Goal: Information Seeking & Learning: Find specific fact

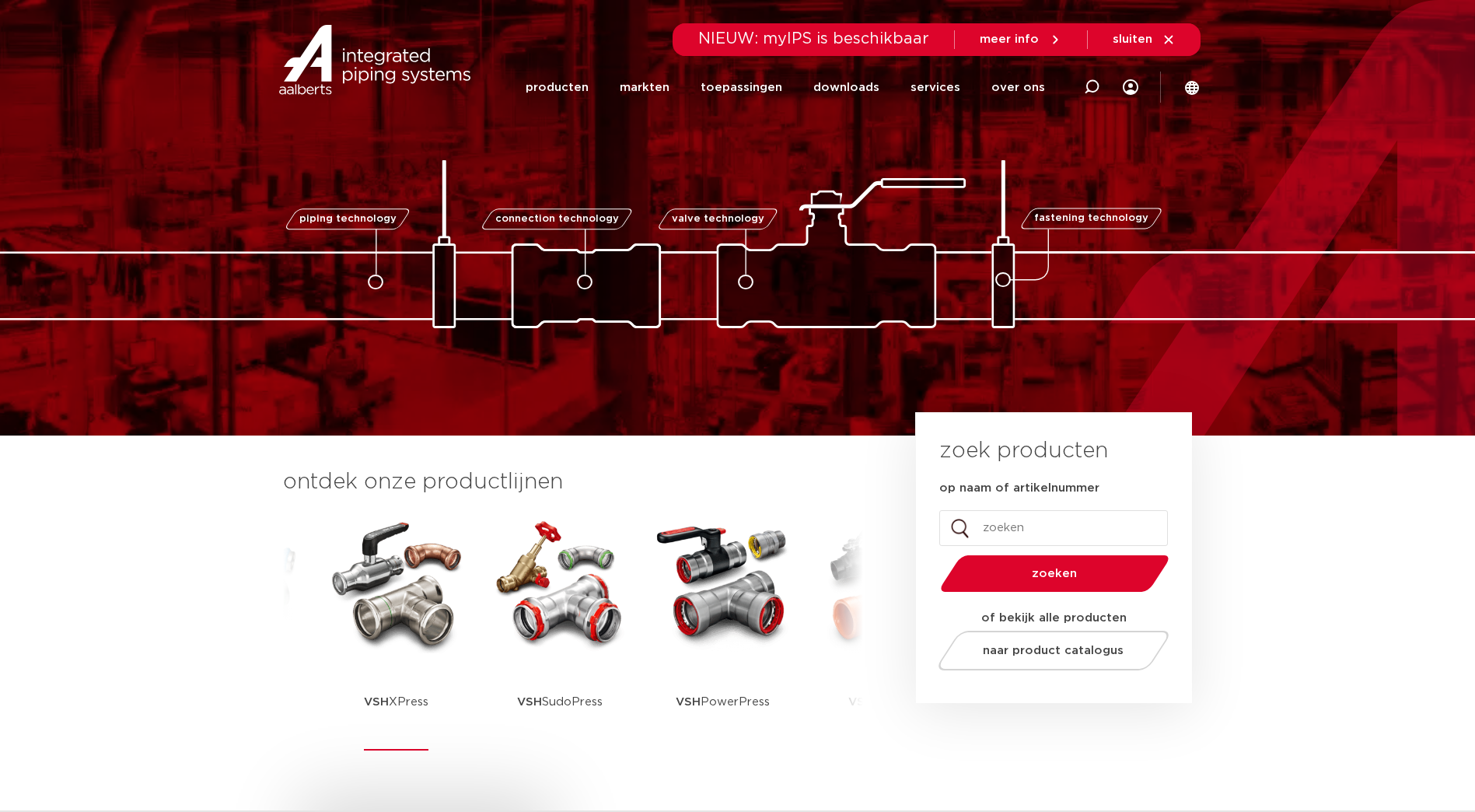
click at [387, 616] on img at bounding box center [396, 583] width 140 height 140
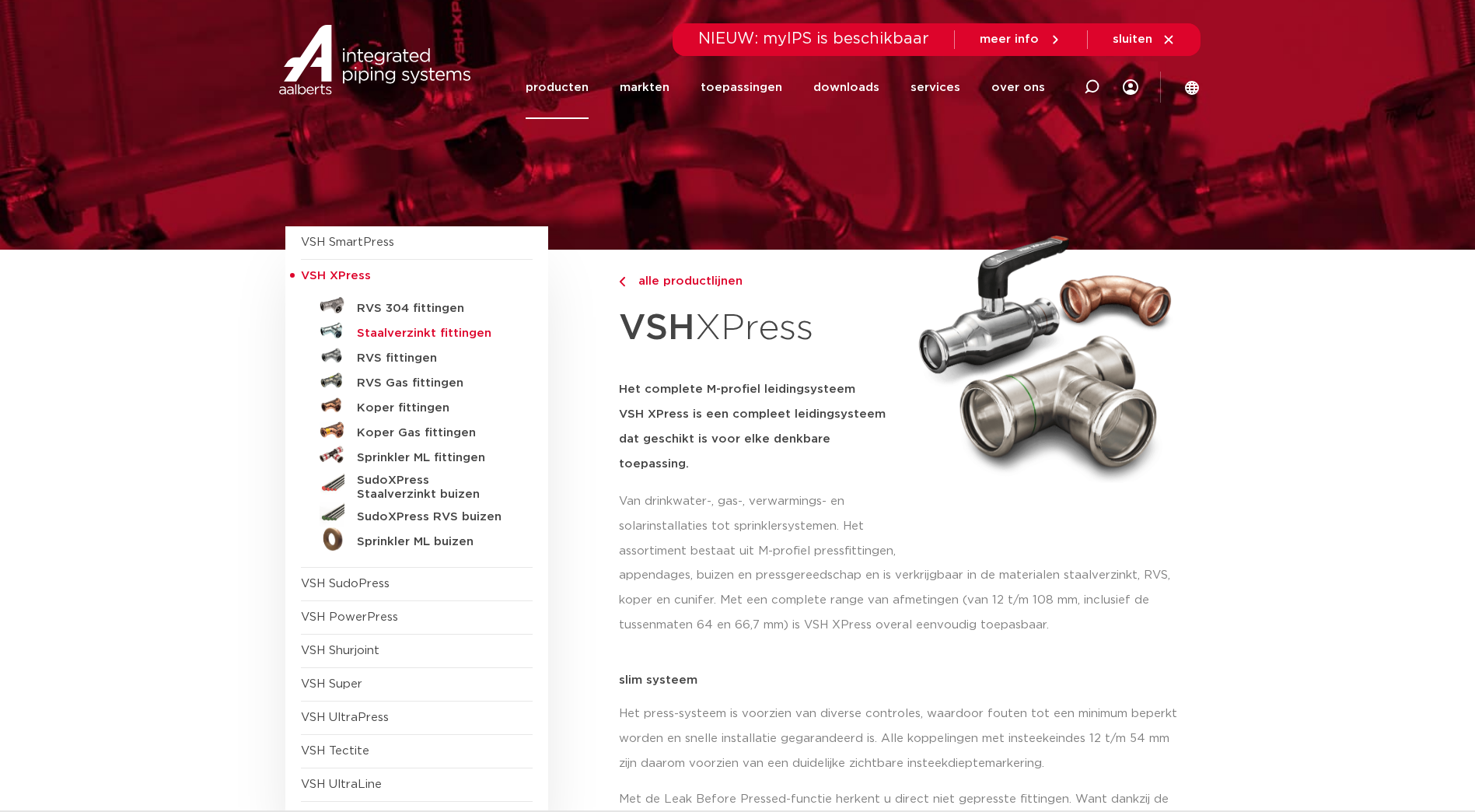
click at [400, 340] on h5 "Staalverzinkt fittingen" at bounding box center [433, 333] width 154 height 14
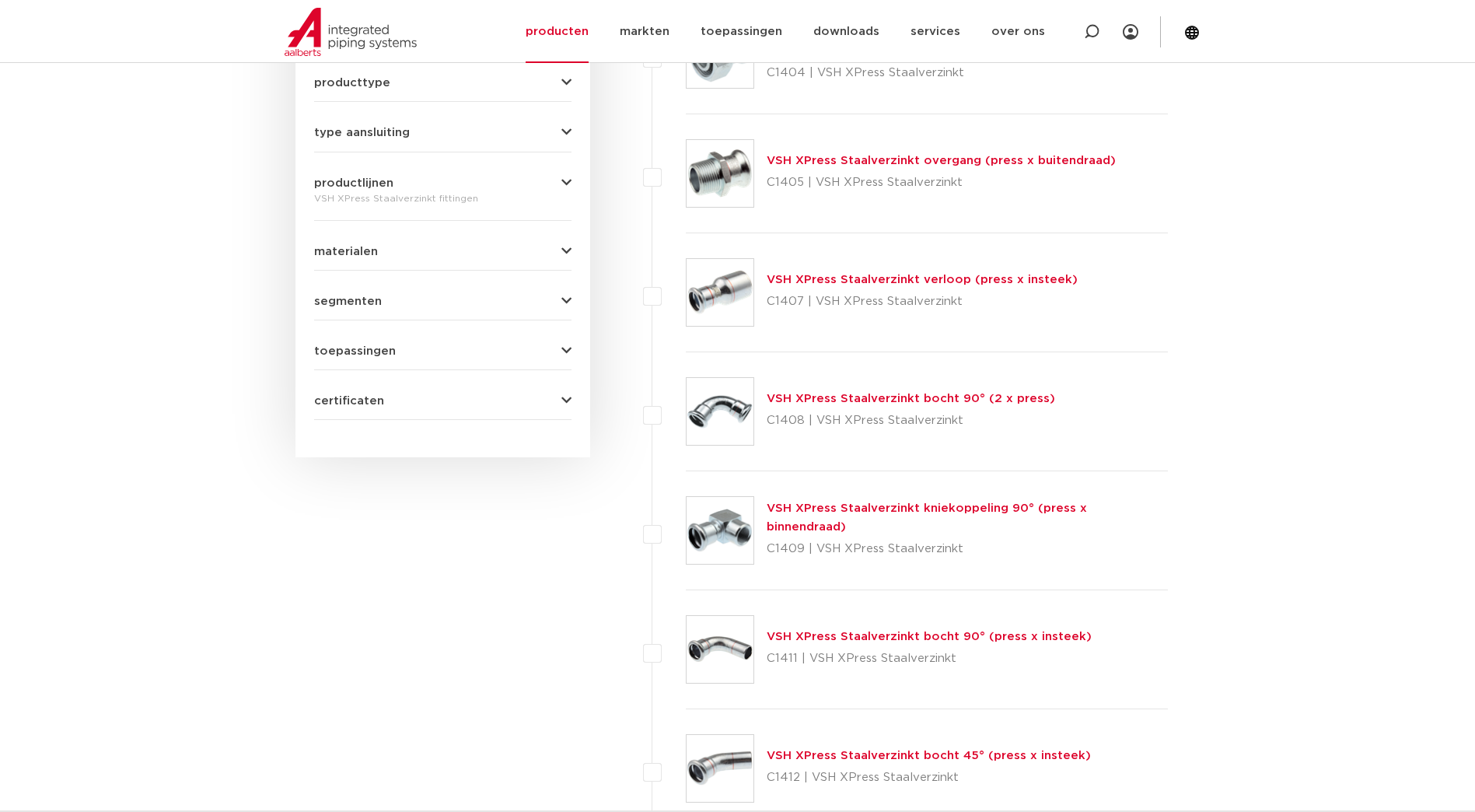
scroll to position [700, 0]
click at [962, 519] on link "VSH XPress Staalverzinkt kniekoppeling 90° (press x binnendraad)" at bounding box center [927, 516] width 321 height 31
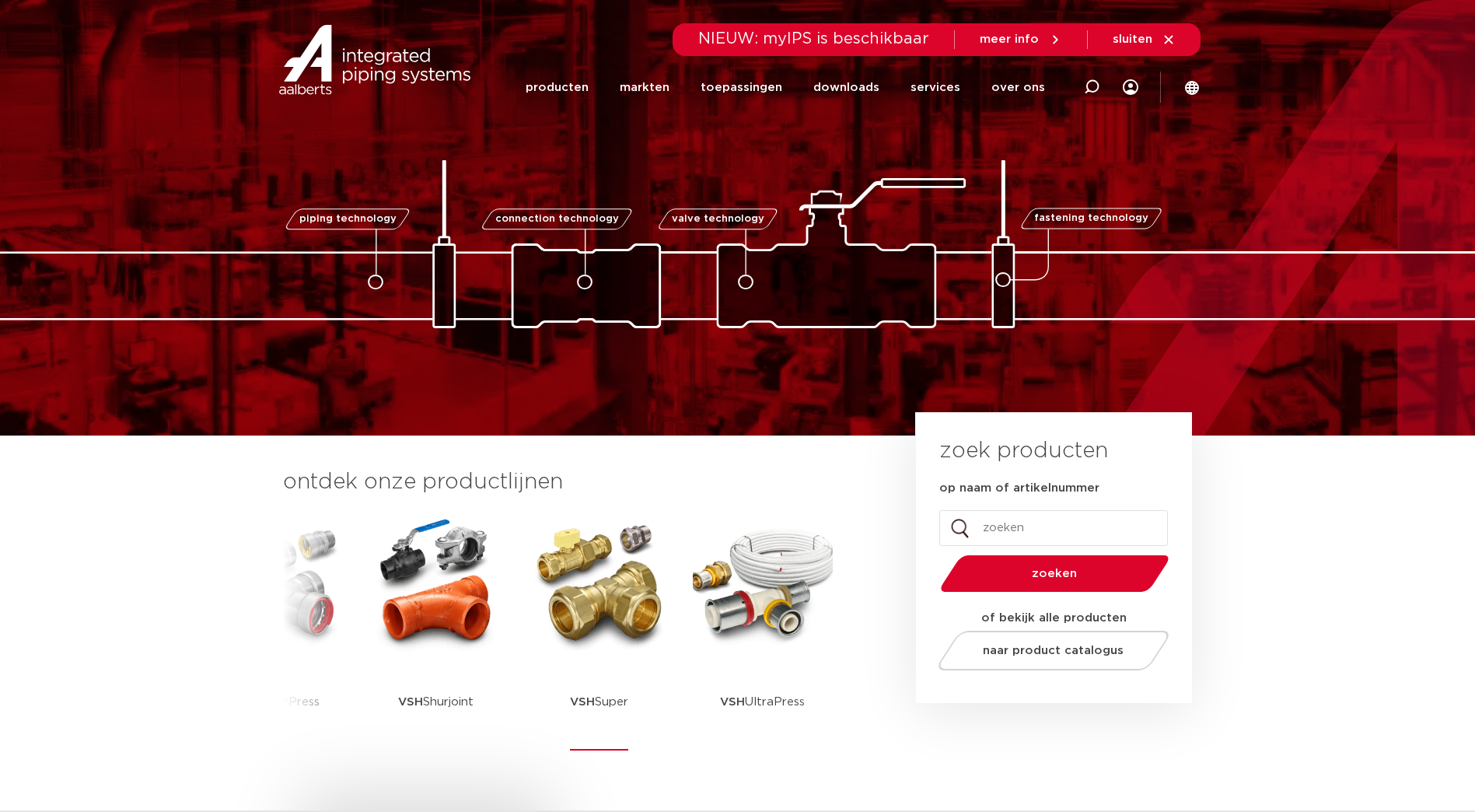
click at [605, 606] on img at bounding box center [599, 583] width 140 height 140
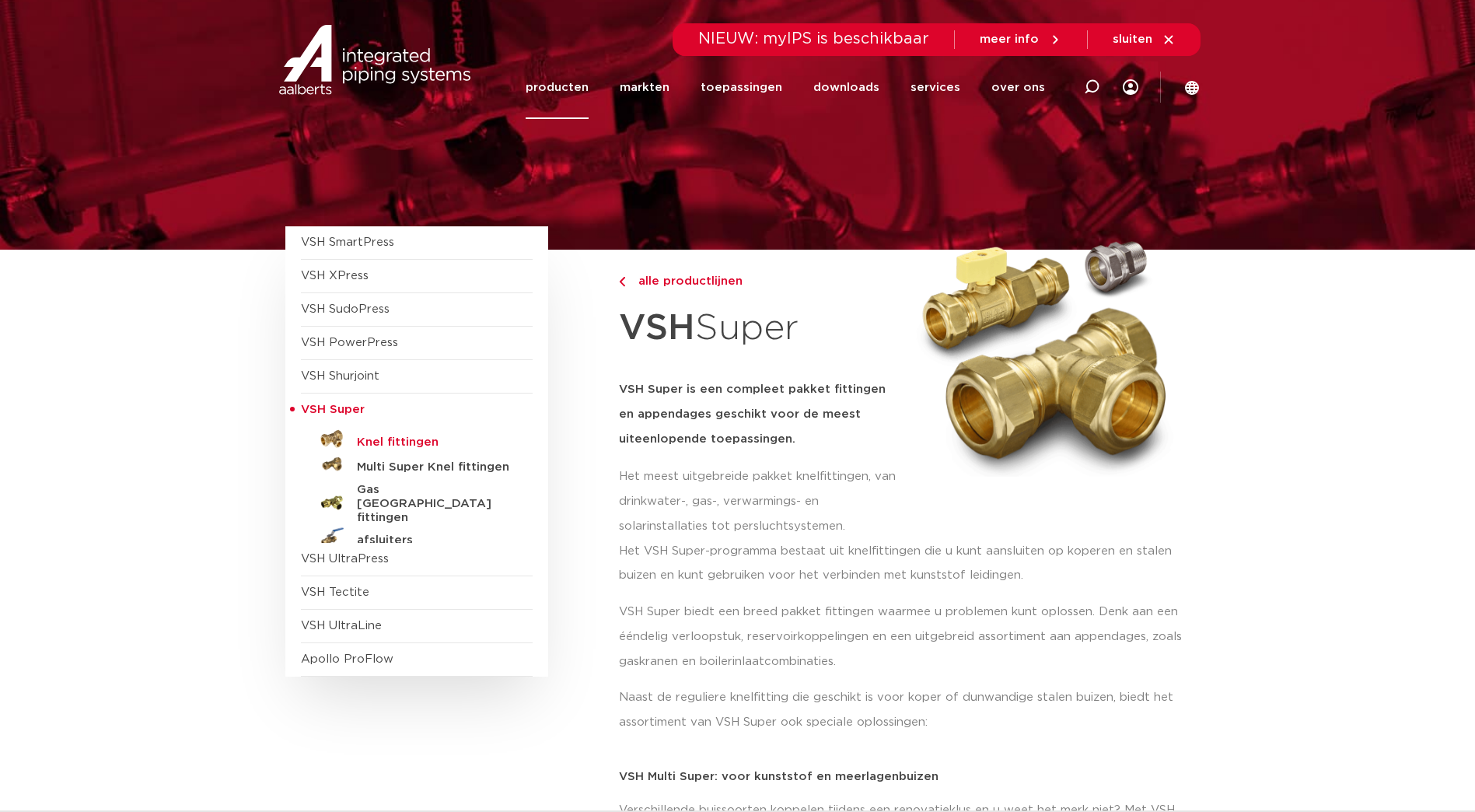
click at [387, 449] on h5 "Knel fittingen" at bounding box center [433, 442] width 154 height 14
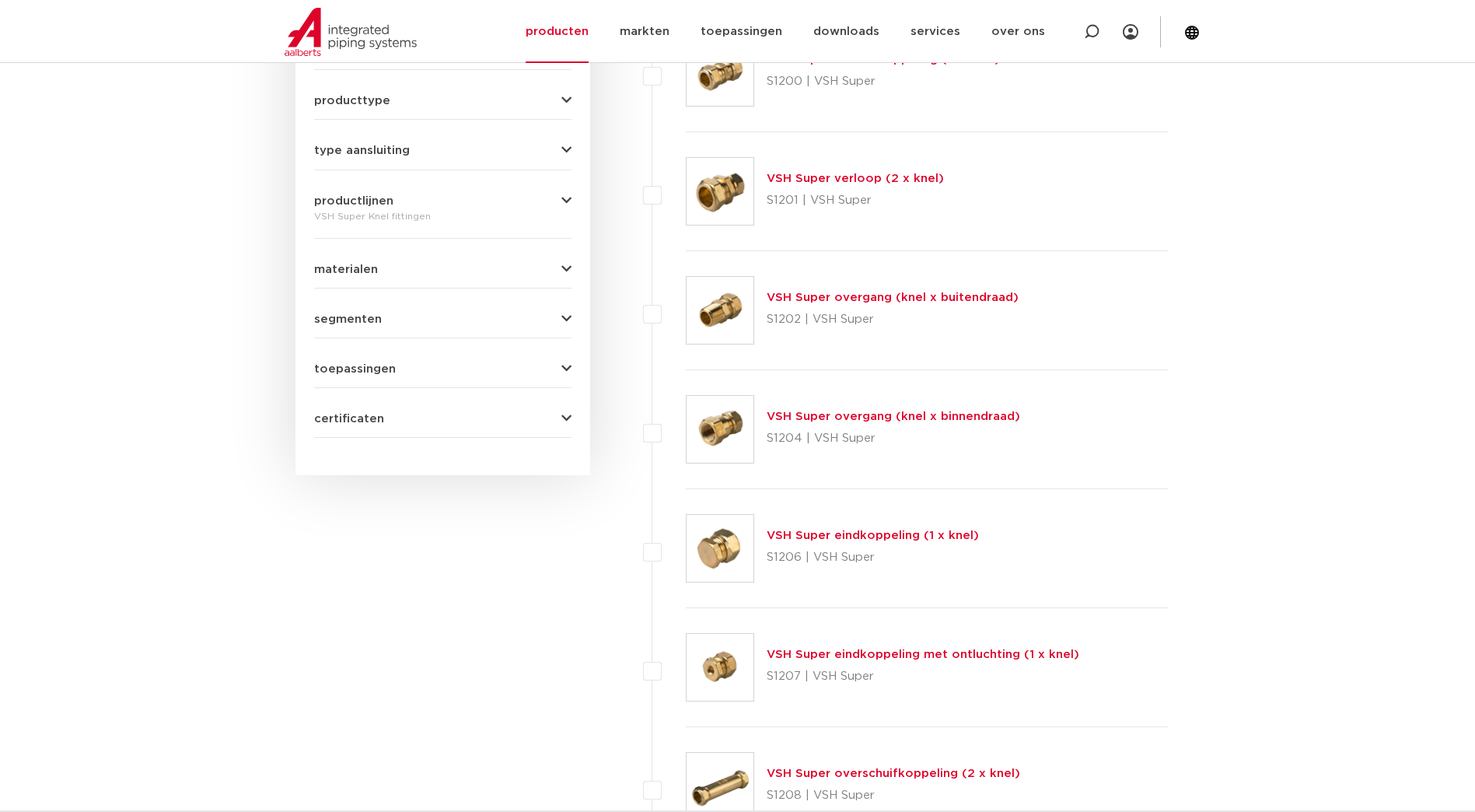
scroll to position [700, 0]
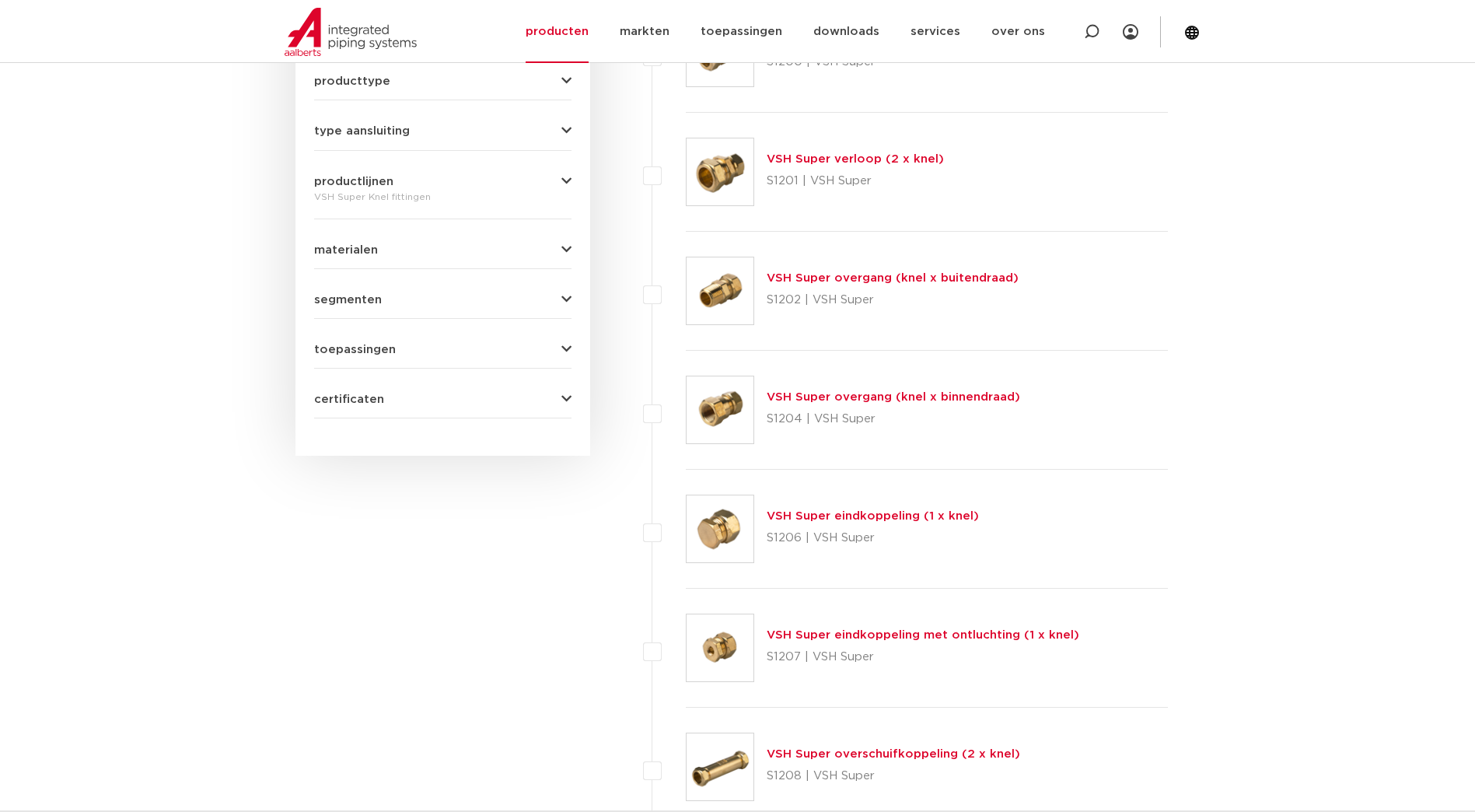
click at [928, 392] on link "VSH Super overgang (knel x binnendraad)" at bounding box center [893, 397] width 254 height 11
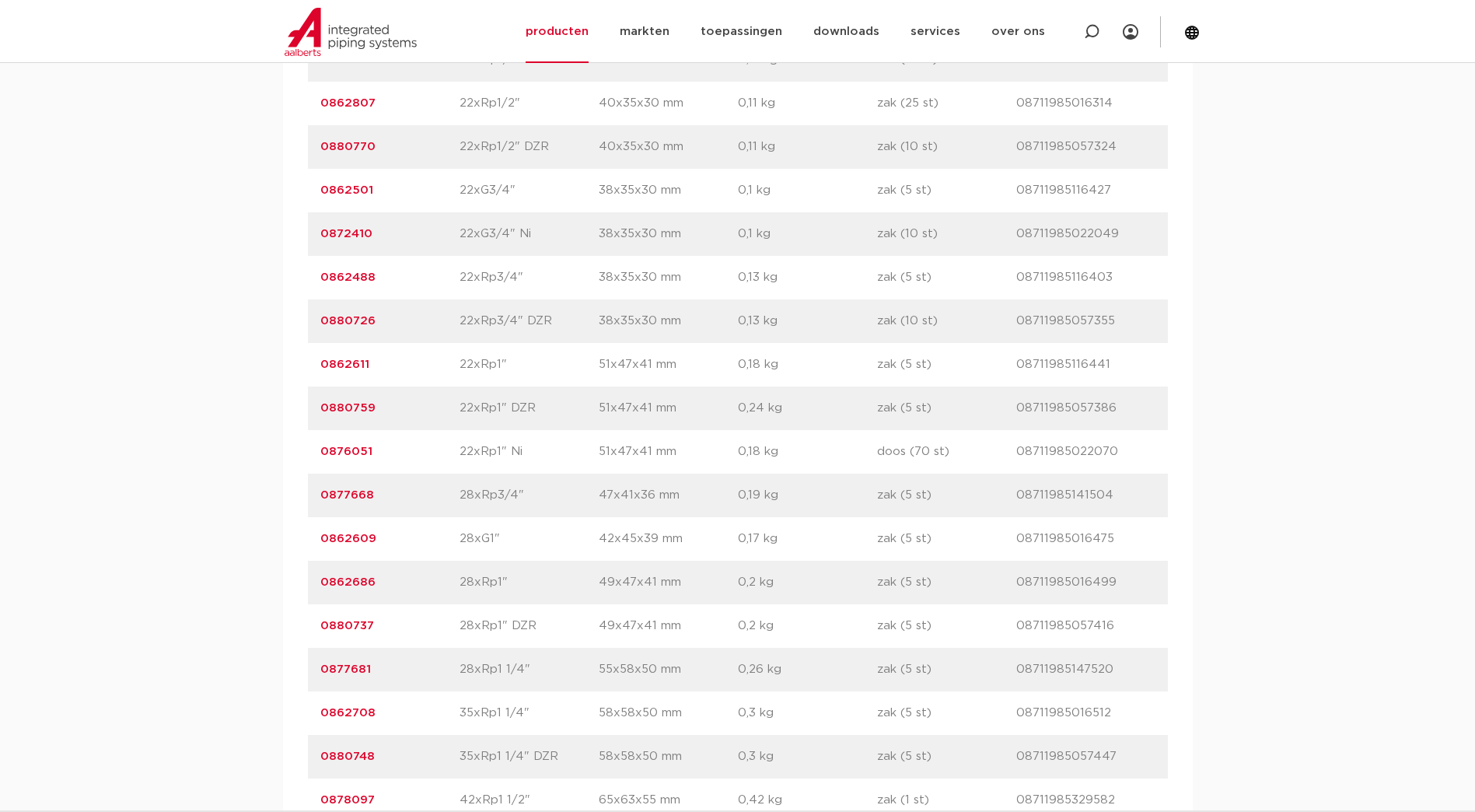
scroll to position [2411, 0]
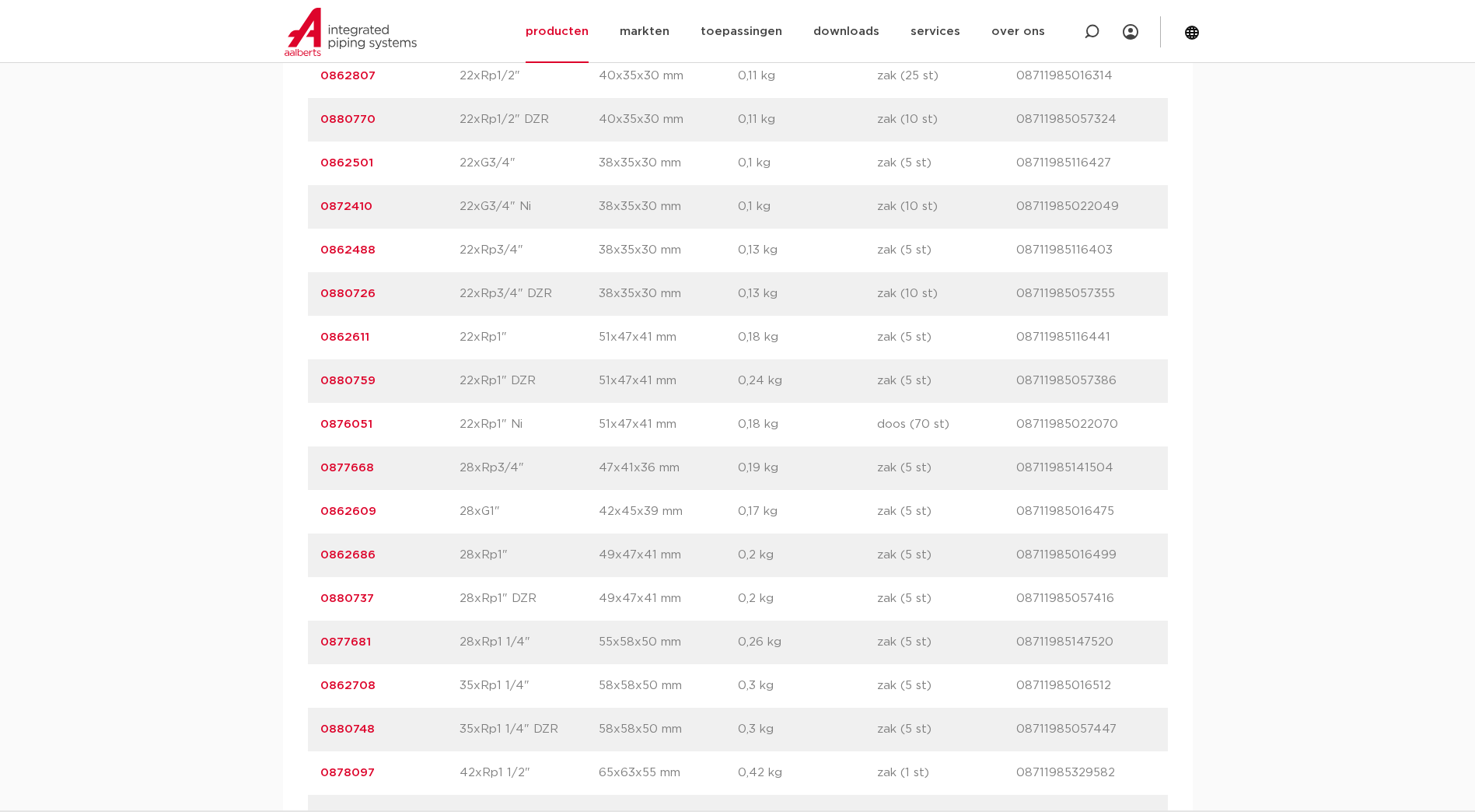
drag, startPoint x: 353, startPoint y: 382, endPoint x: 283, endPoint y: 374, distance: 70.5
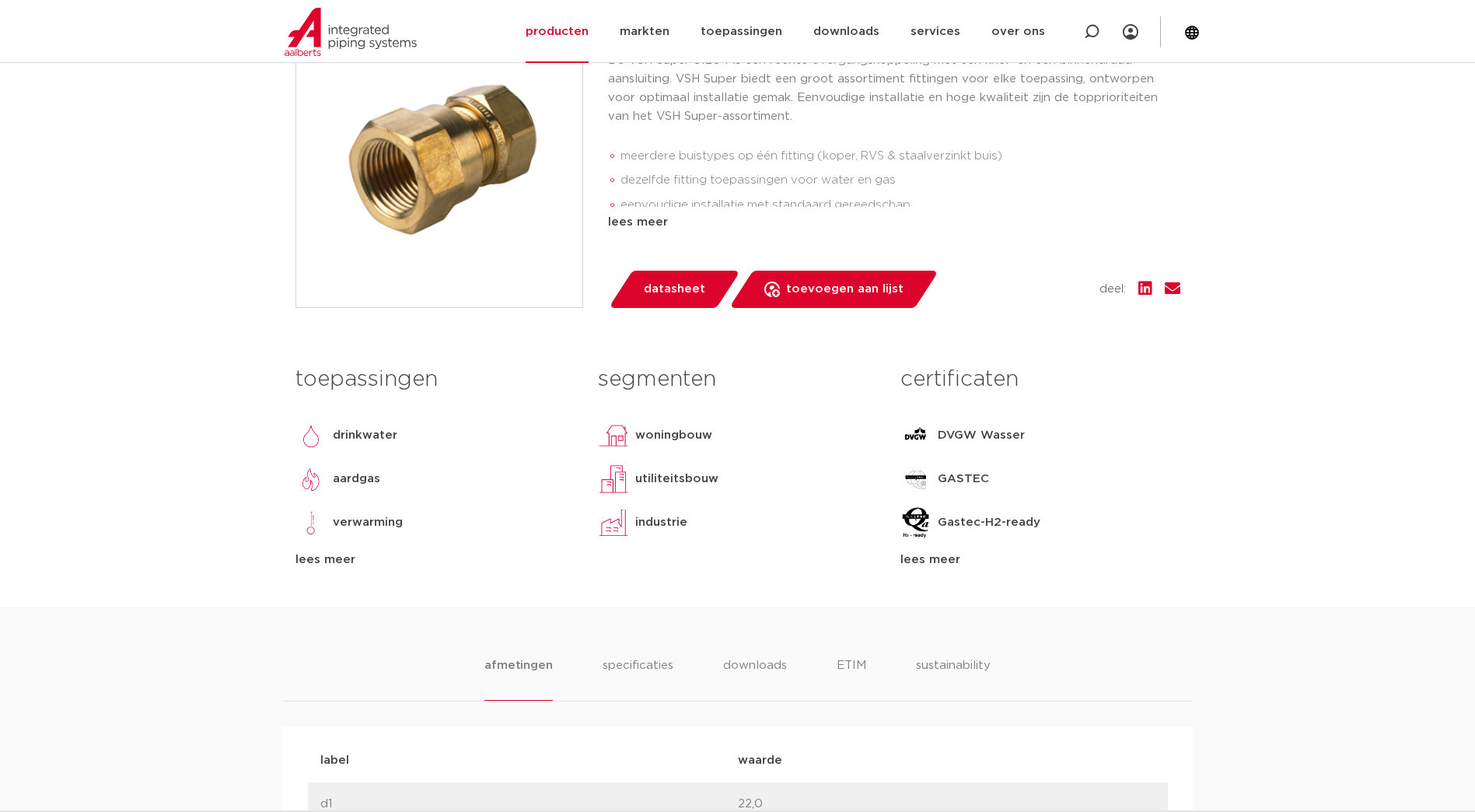
scroll to position [234, 0]
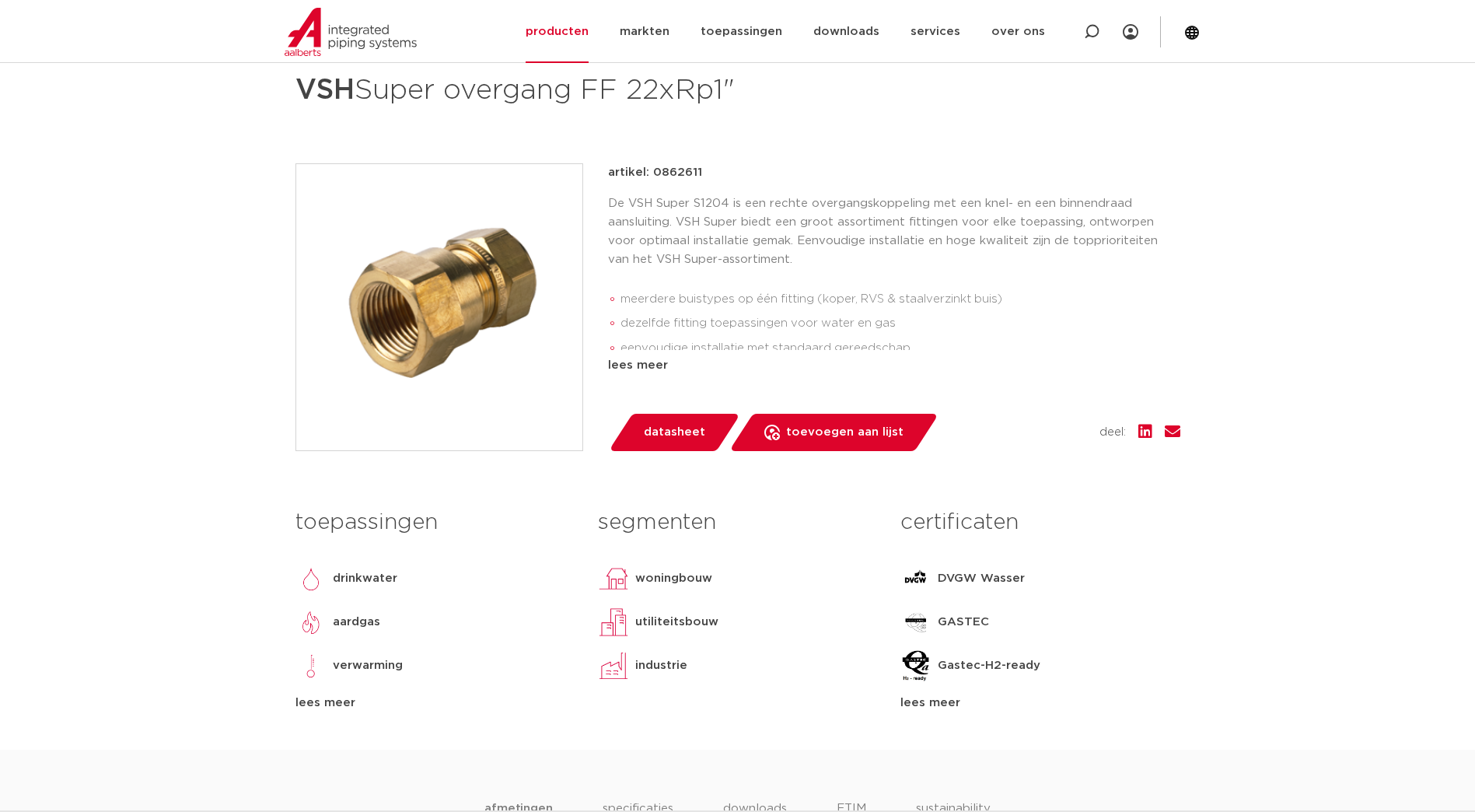
click at [687, 158] on div "fittingen groep: S1204 VSH Super overgang FF 22xRp1"" at bounding box center [738, 396] width 910 height 708
click at [673, 177] on p "artikel: 0862611" at bounding box center [655, 172] width 94 height 19
click at [673, 176] on p "artikel: 0862611" at bounding box center [655, 172] width 94 height 19
click at [678, 170] on p "artikel: 0862611" at bounding box center [655, 172] width 94 height 19
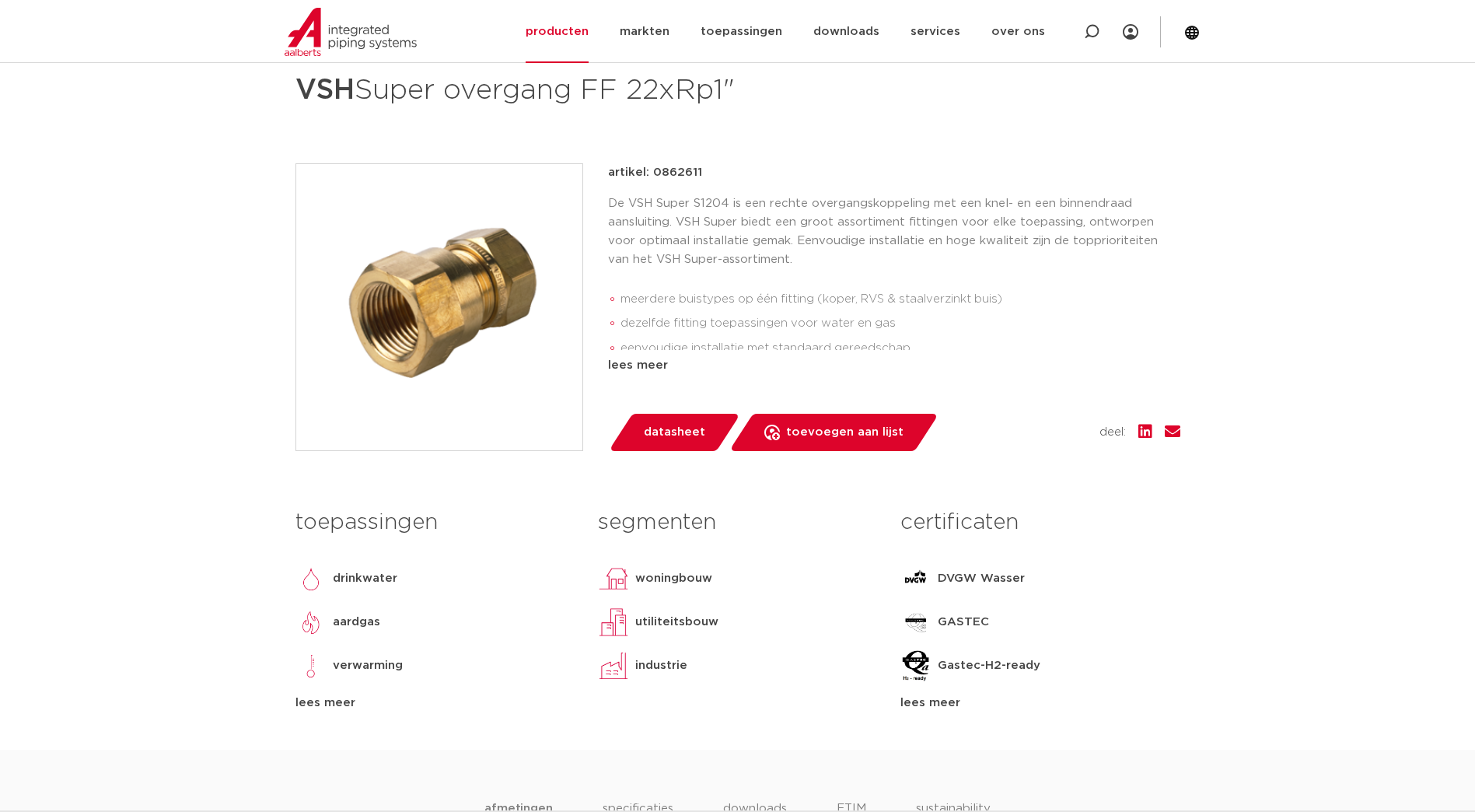
copy p "0862611"
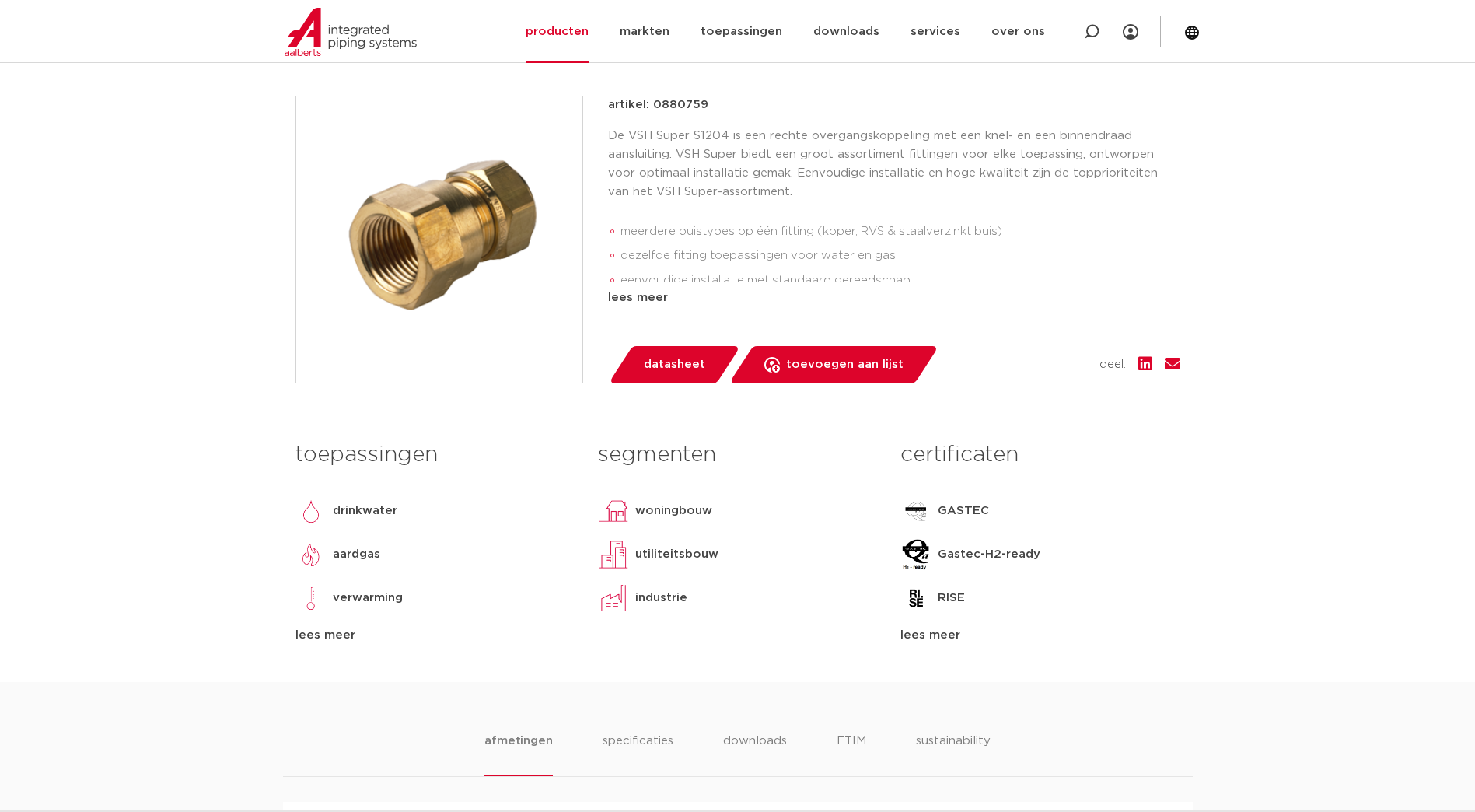
scroll to position [311, 0]
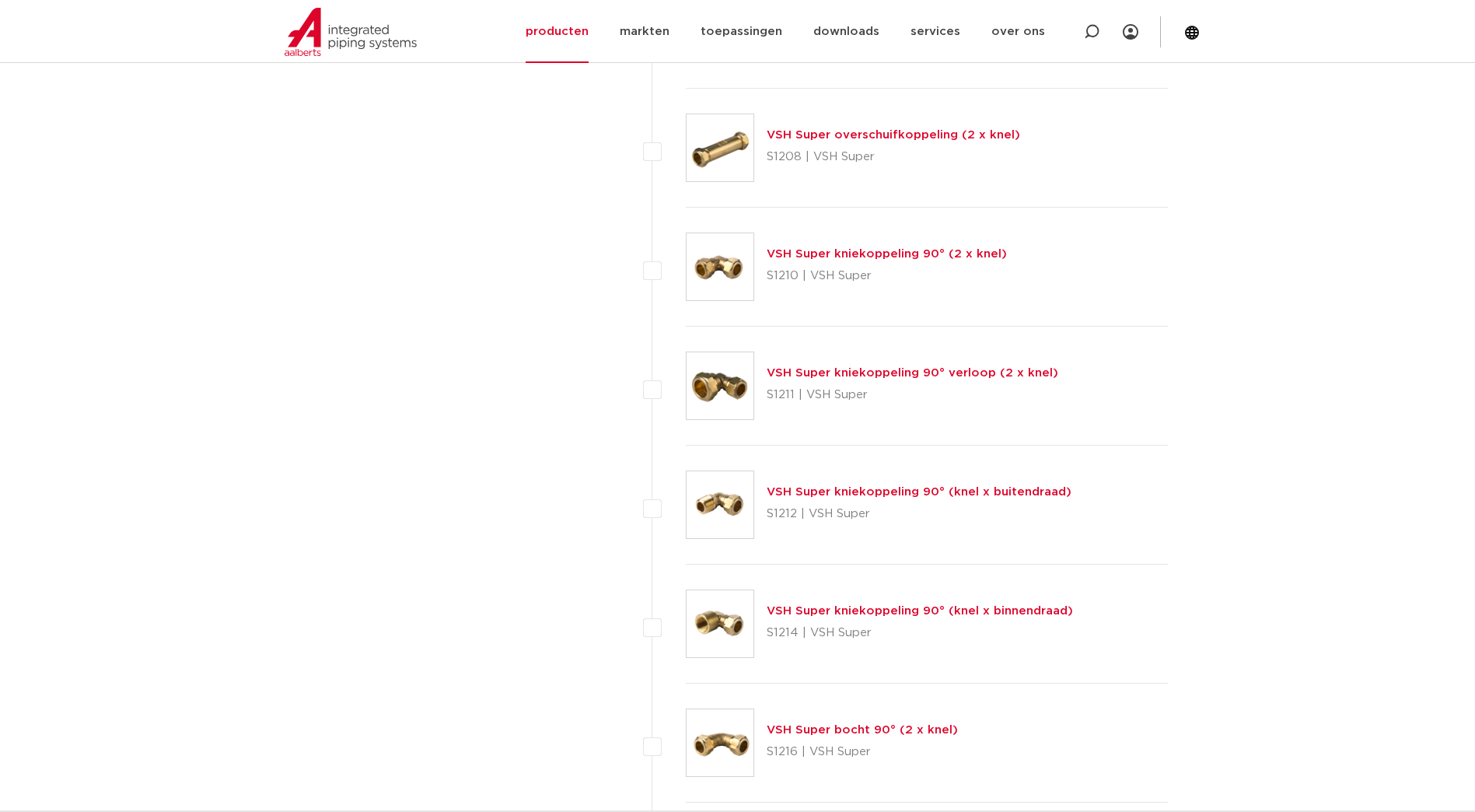
scroll to position [1322, 0]
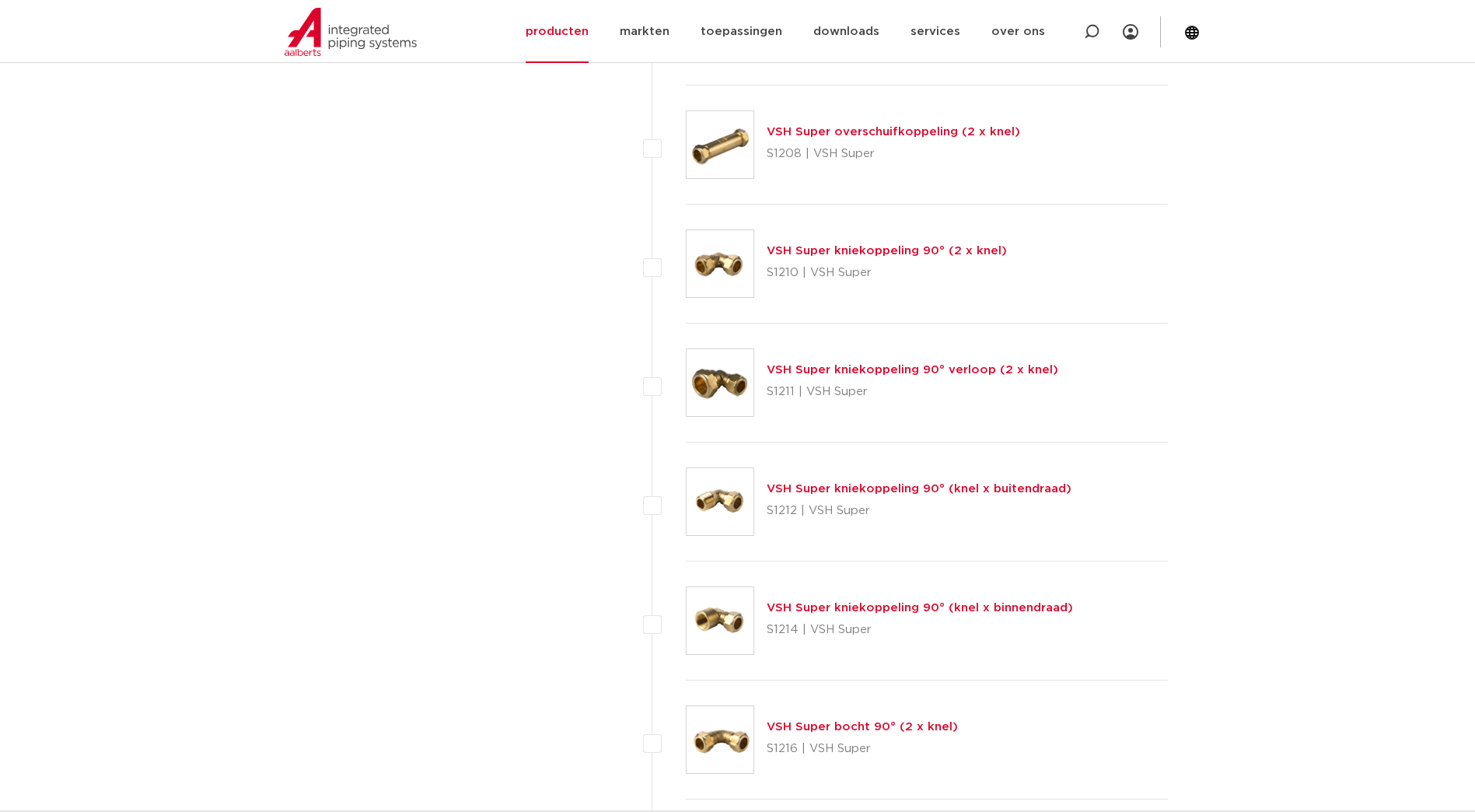
click at [930, 600] on div "VSH Super kniekoppeling 90° (knel x binnendraad) S1214 | VSH Super" at bounding box center [920, 620] width 306 height 44
click at [926, 602] on link "VSH Super kniekoppeling 90° (knel x binnendraad)" at bounding box center [920, 607] width 306 height 11
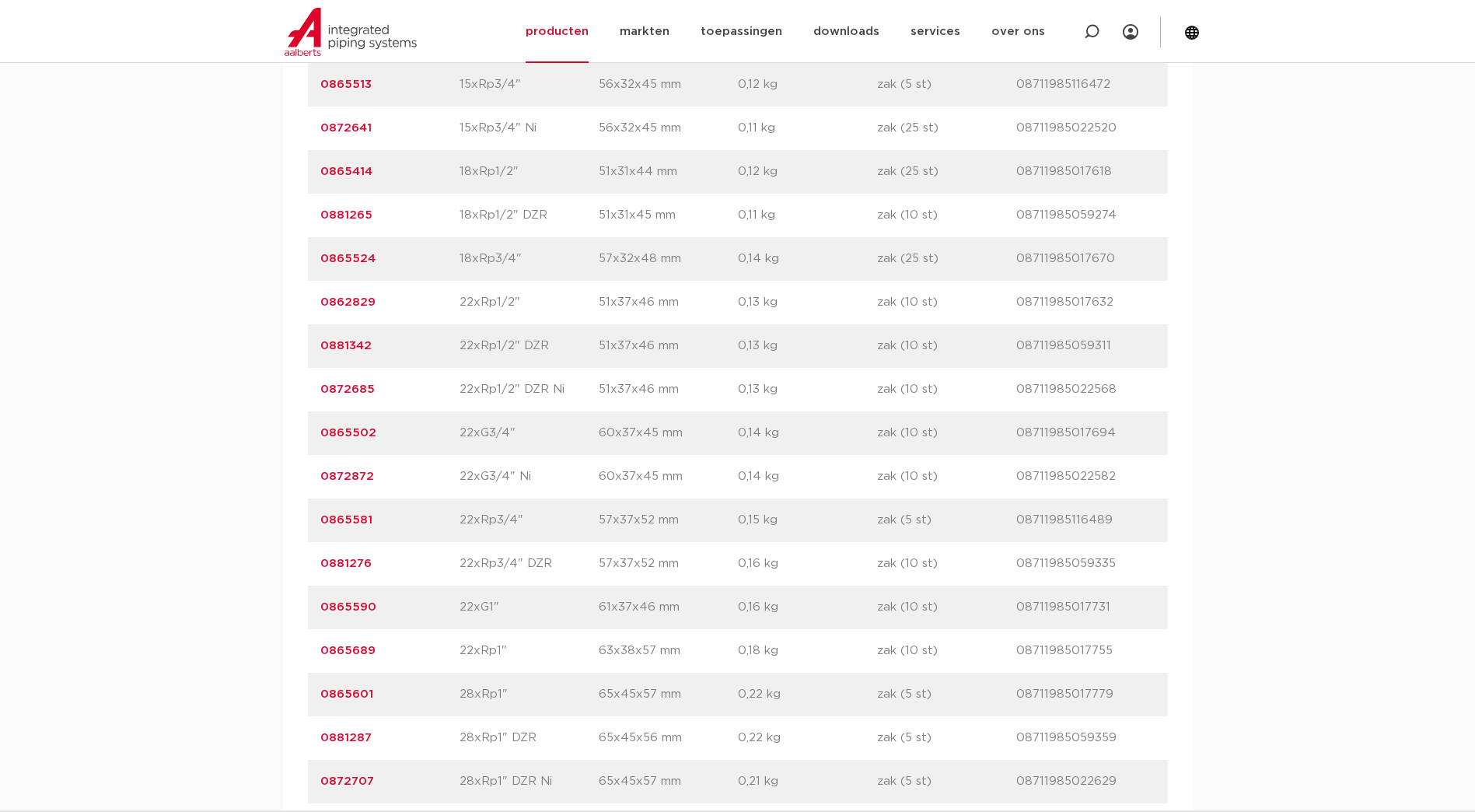
scroll to position [1556, 0]
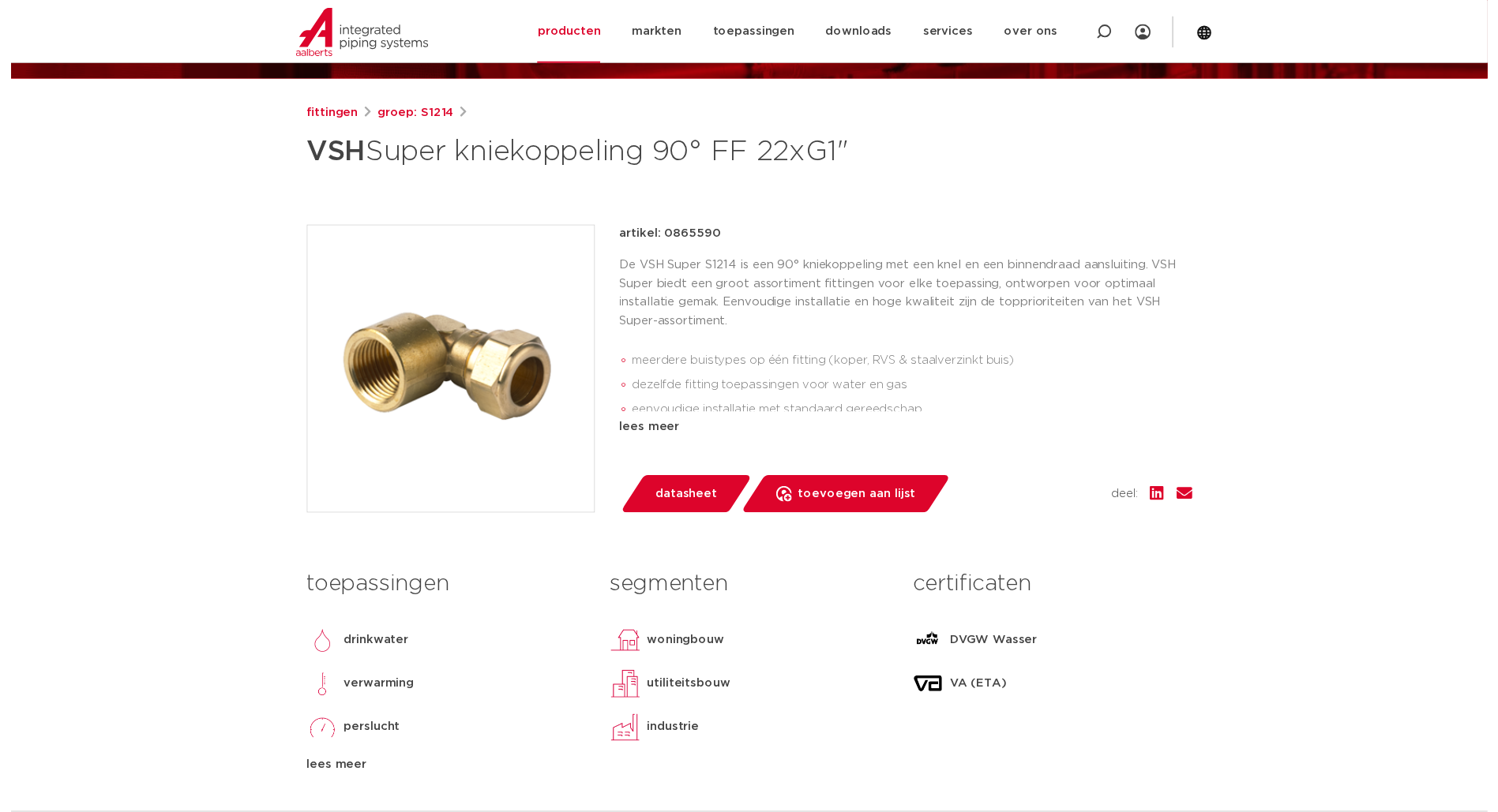
scroll to position [316, 0]
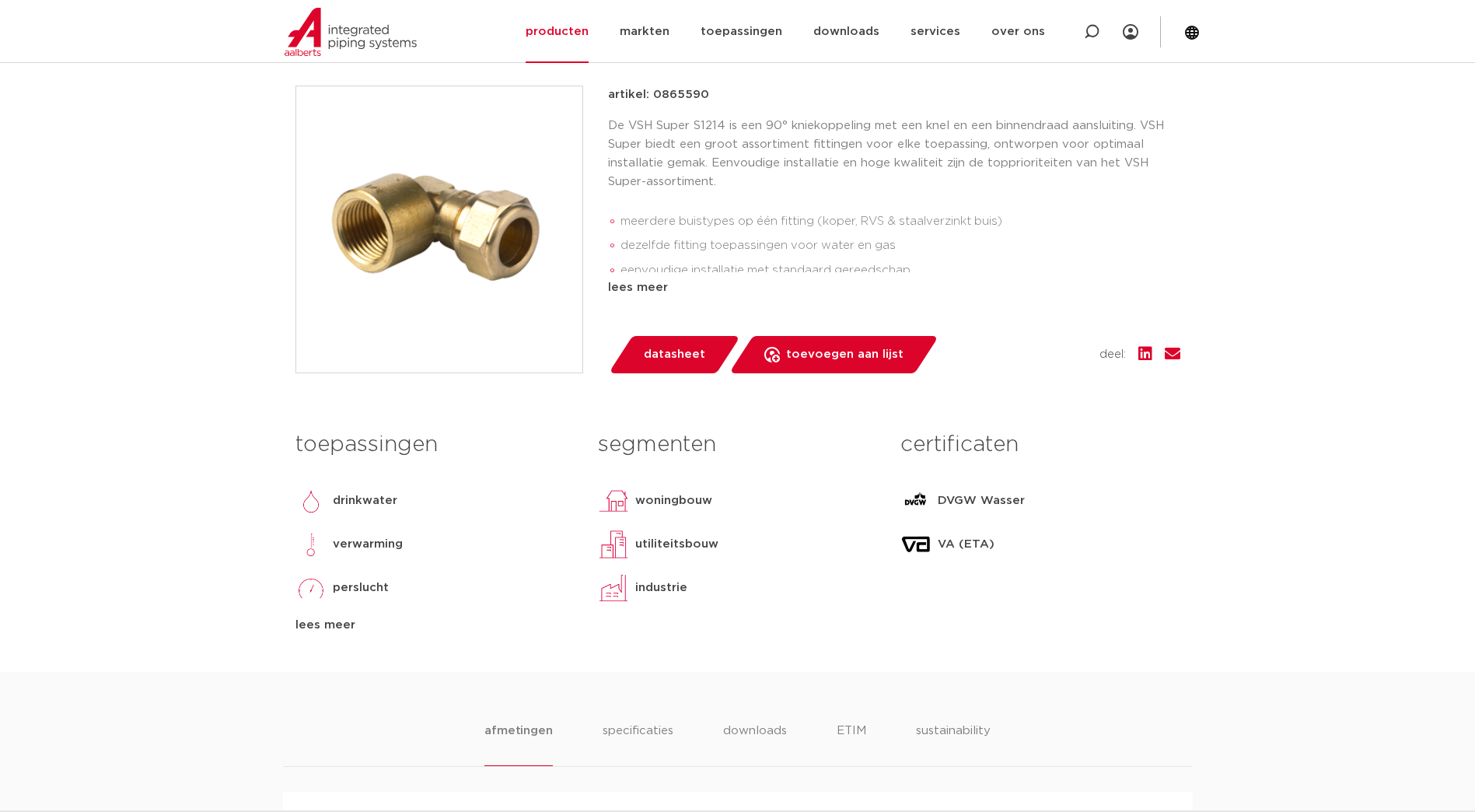
click at [681, 350] on span "datasheet" at bounding box center [674, 354] width 61 height 25
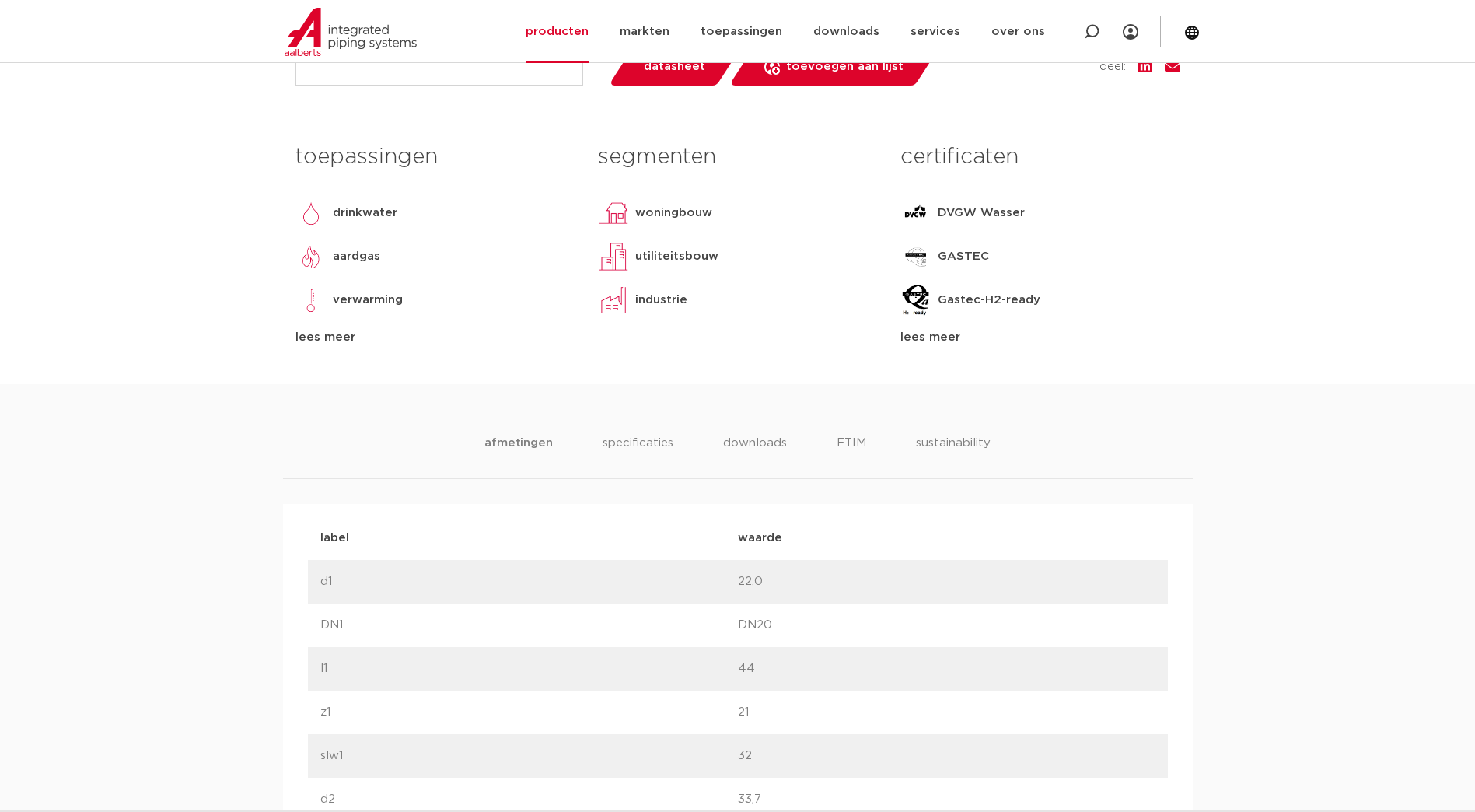
scroll to position [856, 0]
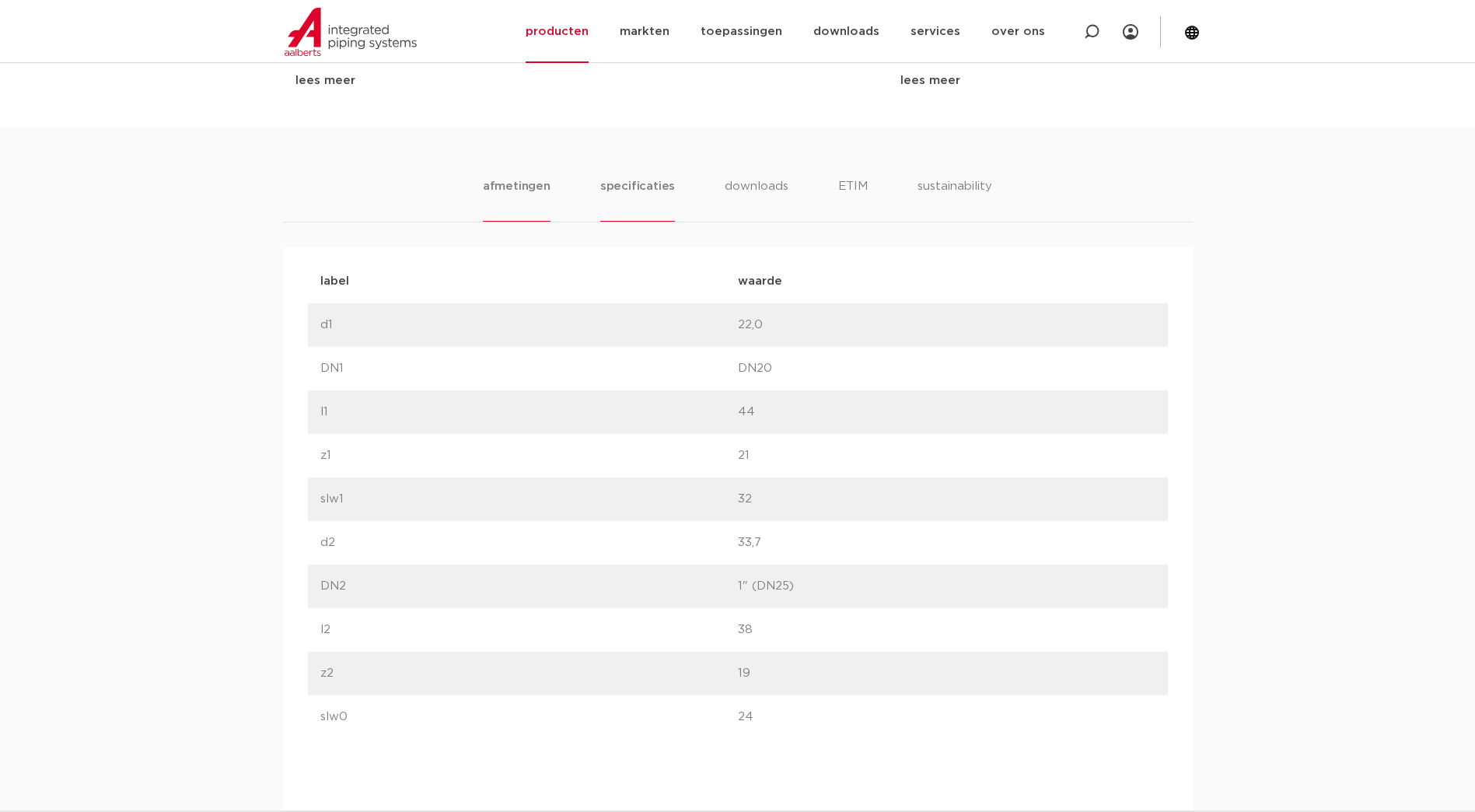
click at [657, 187] on li "specificaties" at bounding box center [637, 199] width 75 height 44
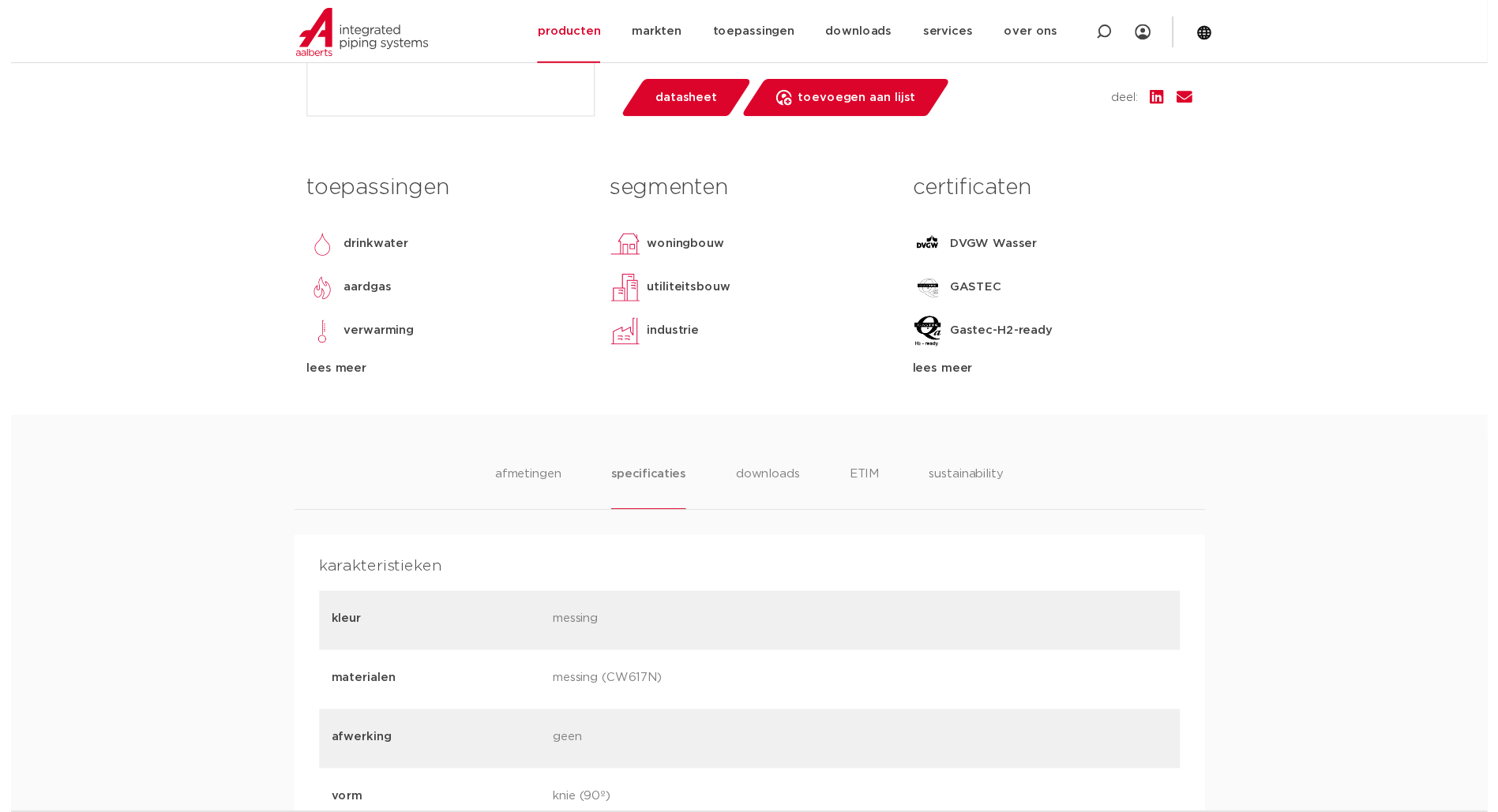
scroll to position [316, 0]
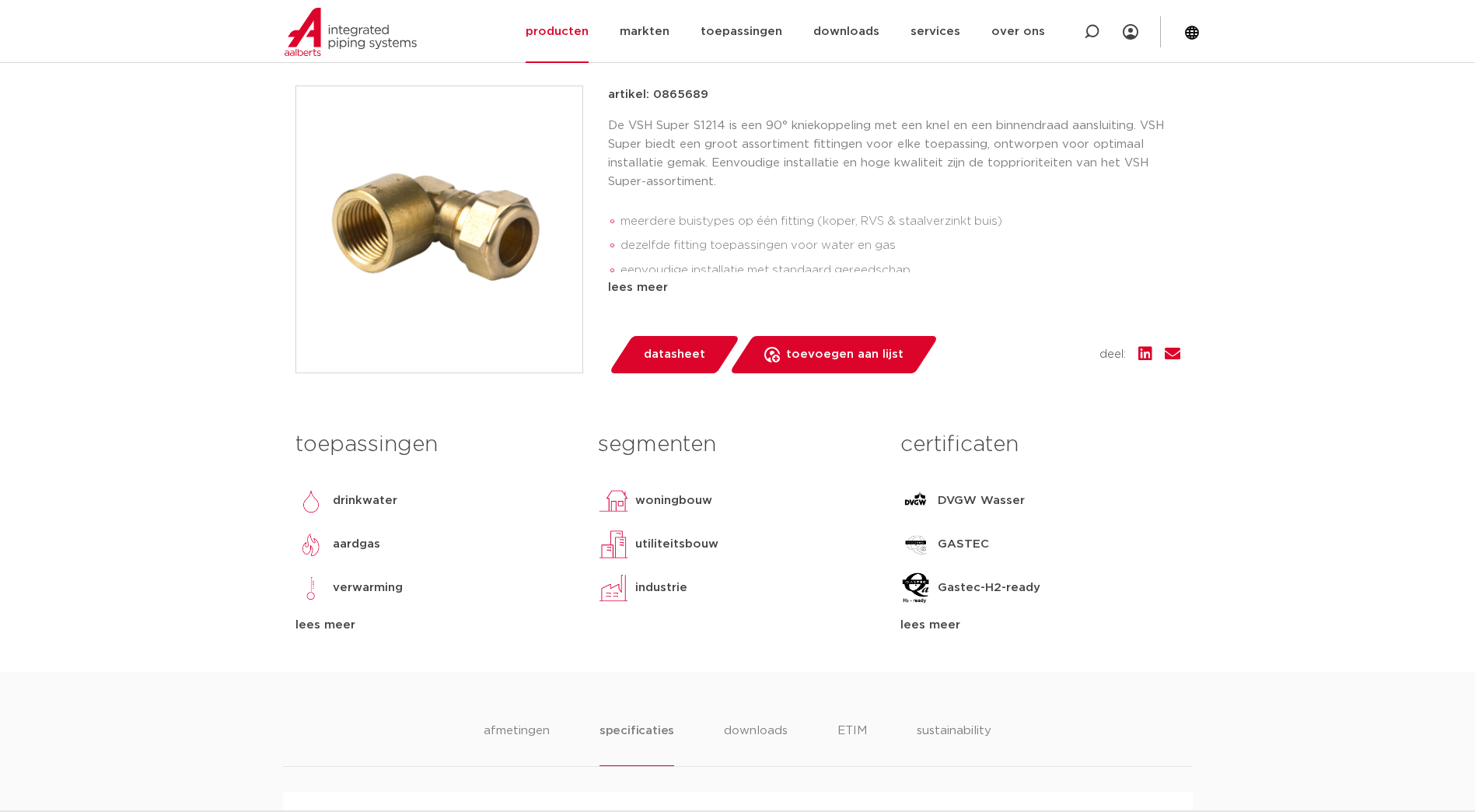
click at [665, 352] on span "datasheet" at bounding box center [674, 354] width 61 height 25
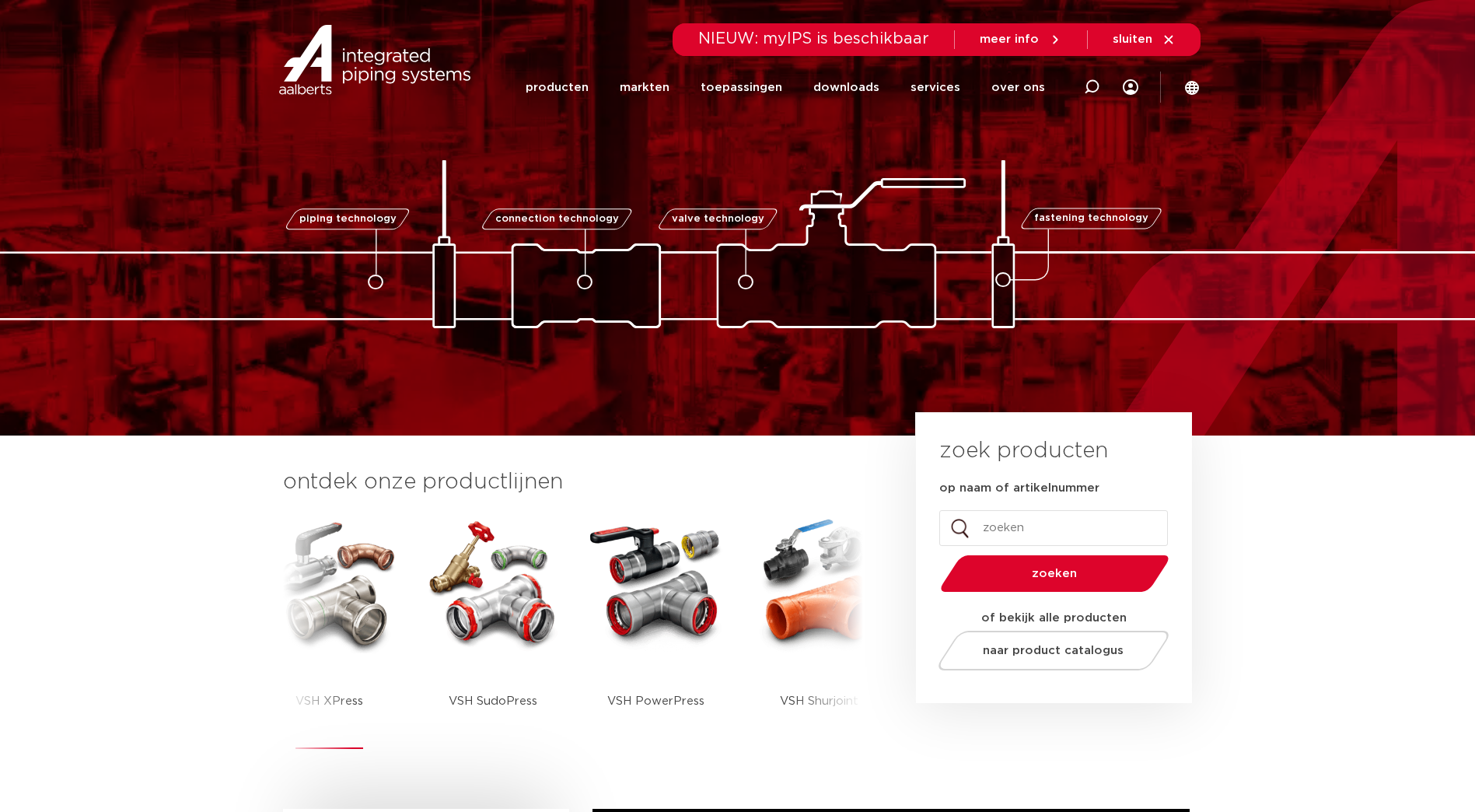
click at [351, 570] on img at bounding box center [329, 583] width 140 height 140
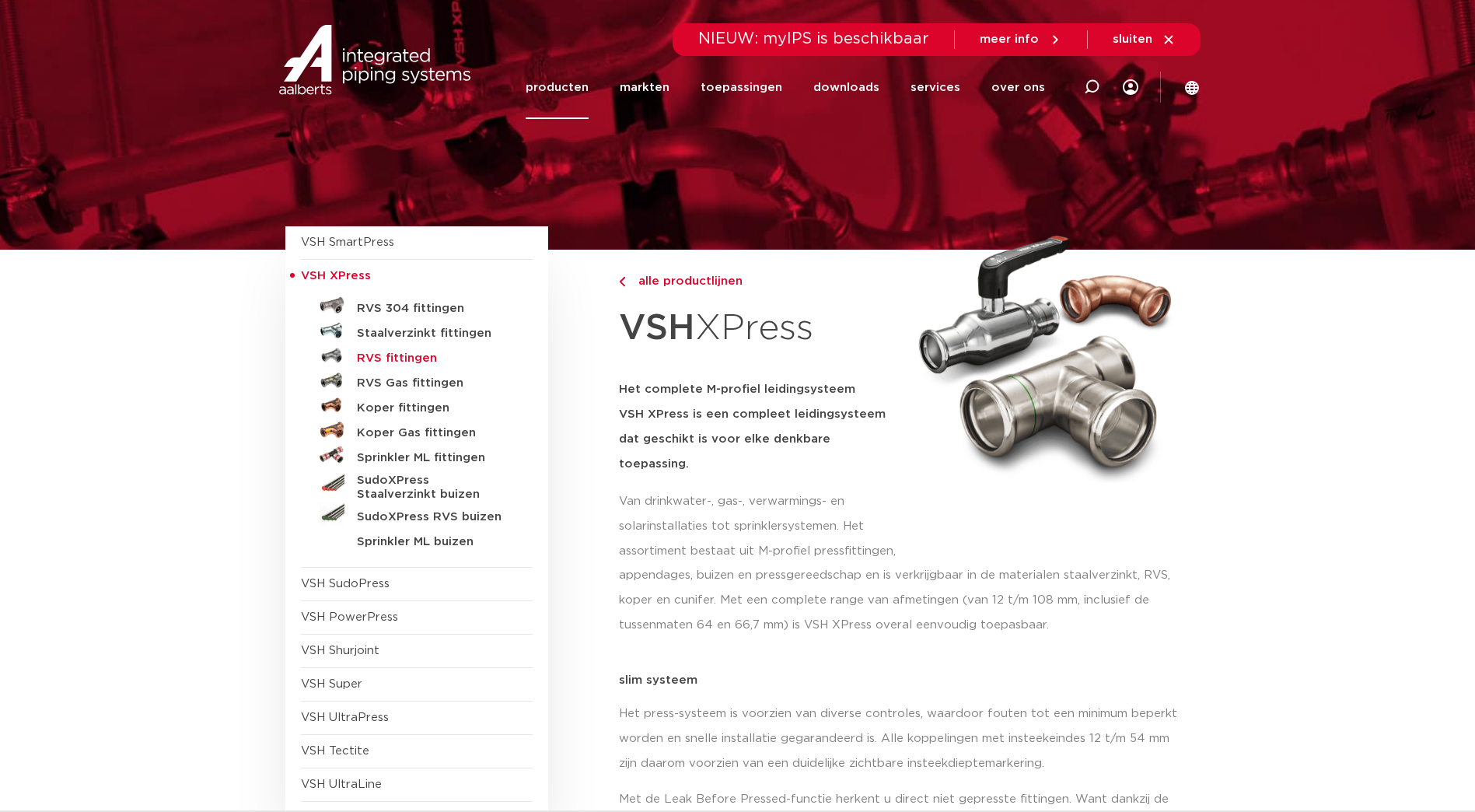
click at [408, 357] on h5 "RVS fittingen" at bounding box center [433, 358] width 154 height 14
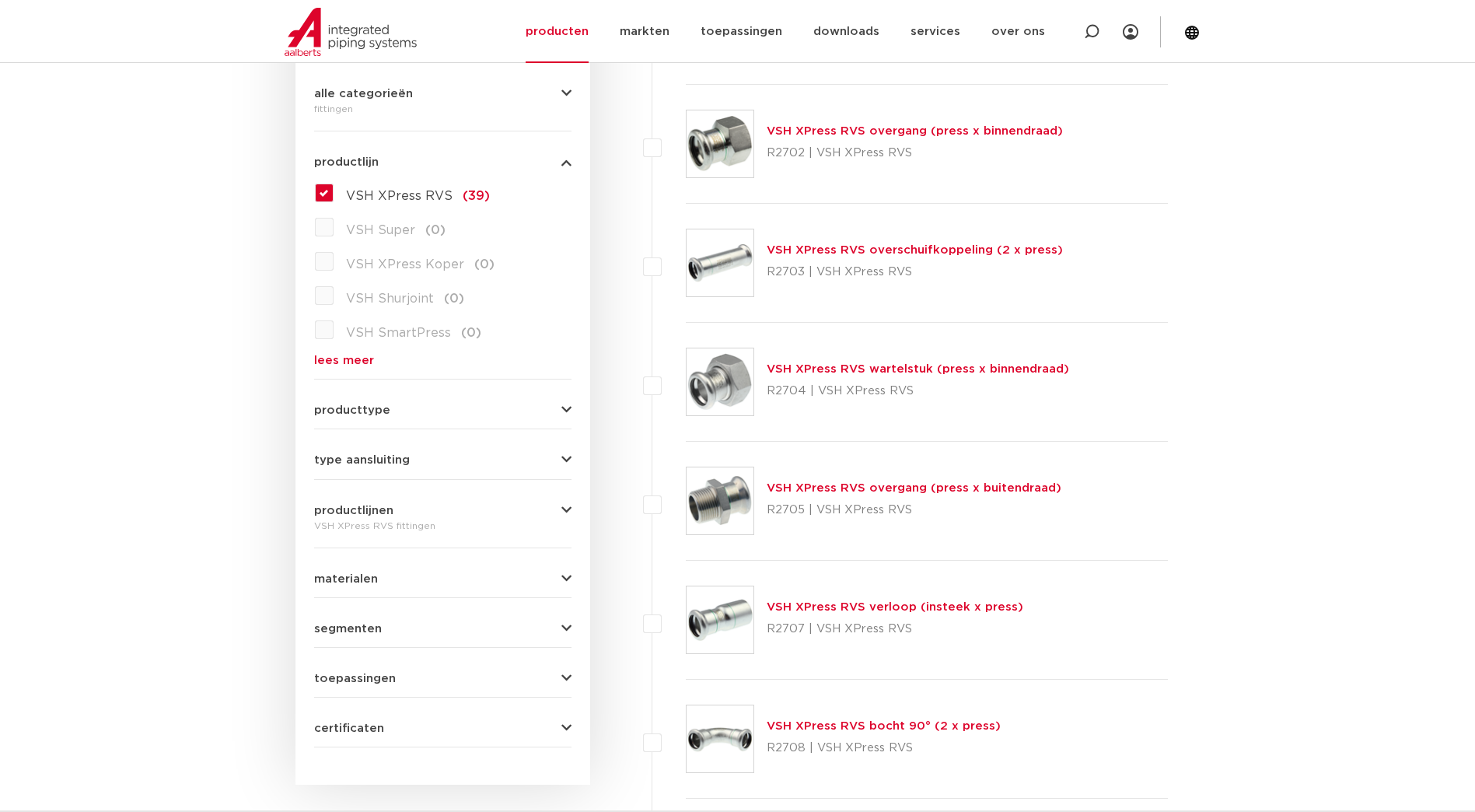
scroll to position [389, 0]
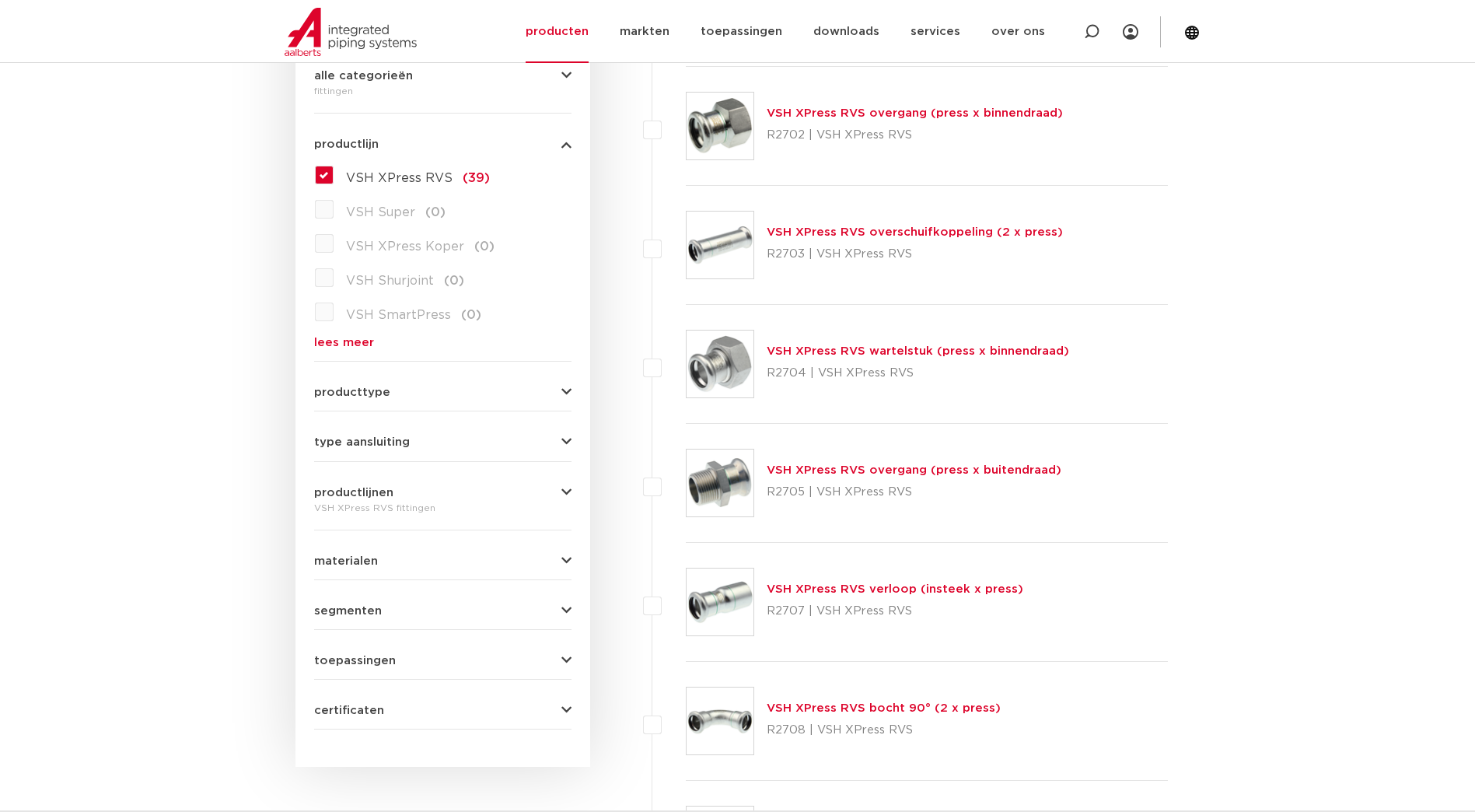
click at [926, 591] on link "VSH XPress RVS verloop (insteek x press)" at bounding box center [895, 589] width 257 height 11
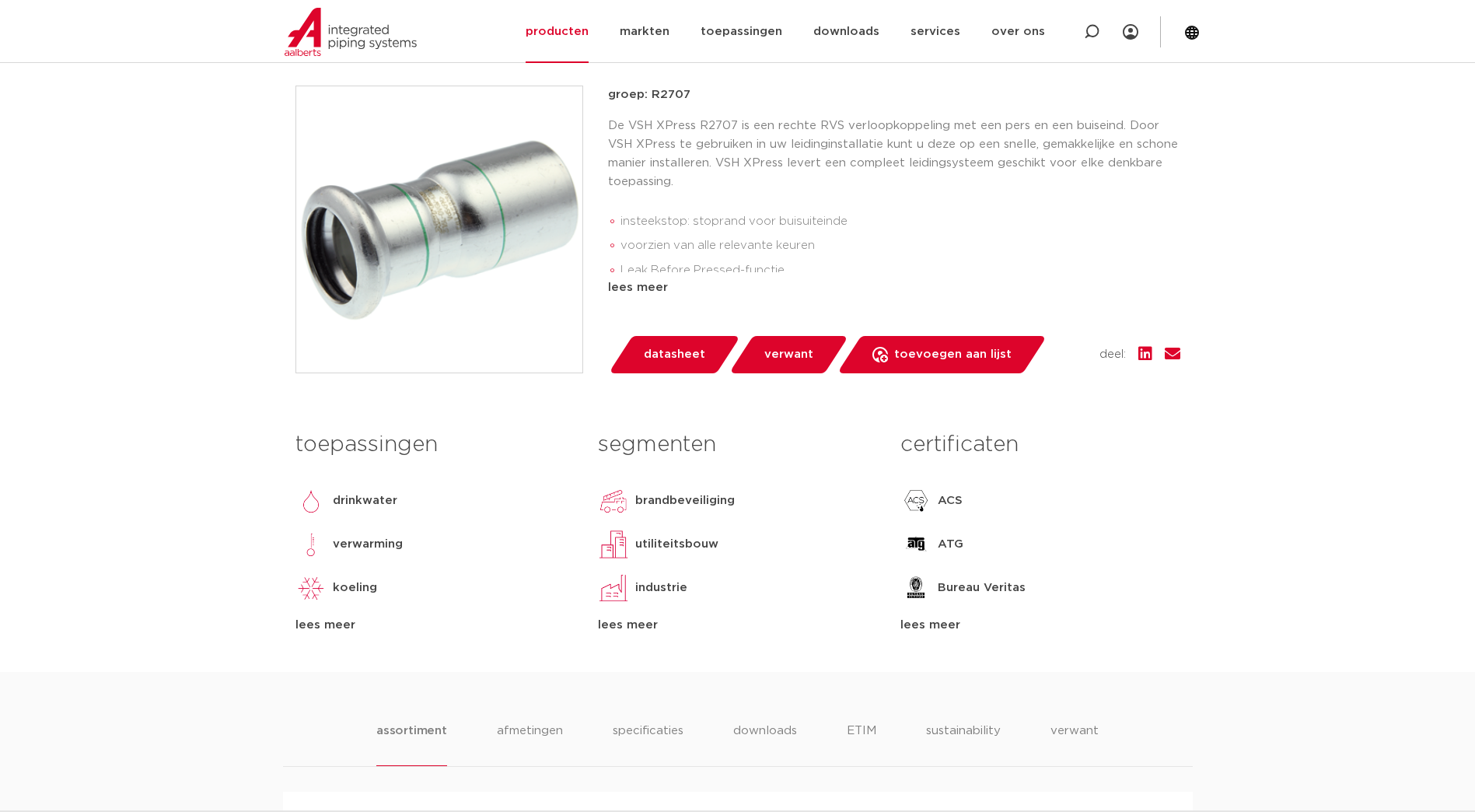
scroll to position [622, 0]
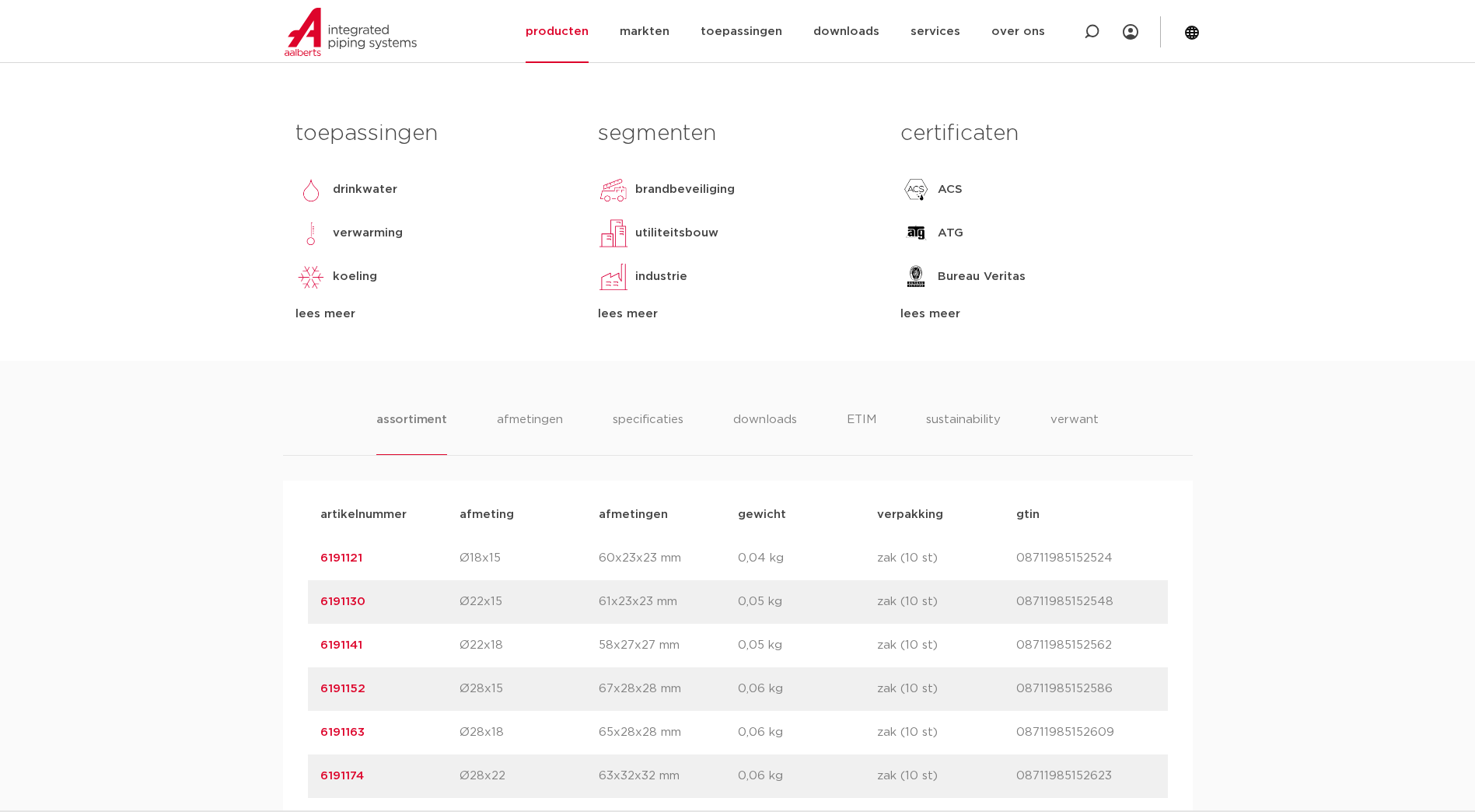
drag, startPoint x: 355, startPoint y: 604, endPoint x: 312, endPoint y: 608, distance: 43.2
click at [312, 608] on div "artikelnummer 6191130 afmeting Ø22x15 afmetingen 61x23x23 mm gewicht 0,05 kg ve…" at bounding box center [738, 602] width 860 height 44
copy link "6191130"
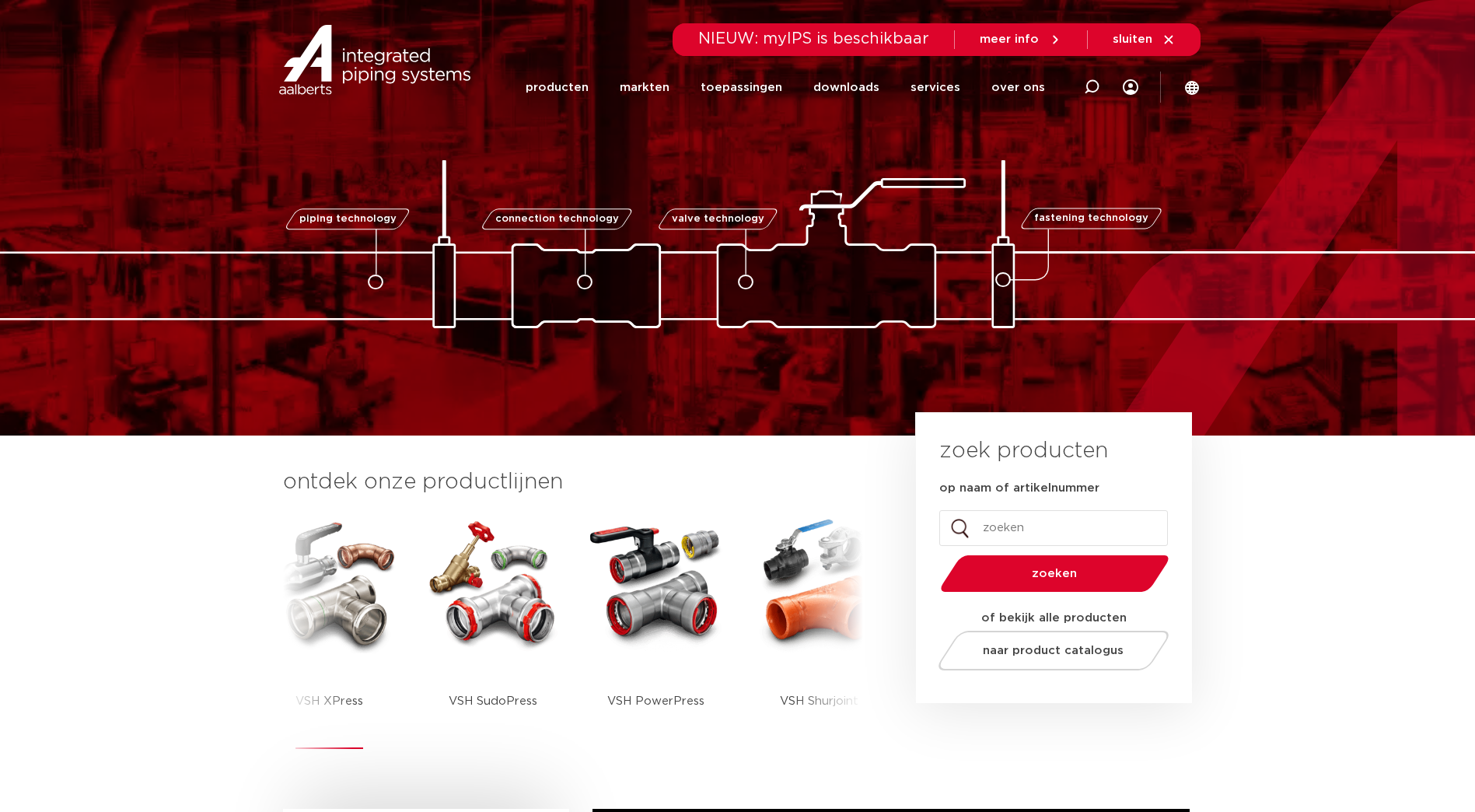
drag, startPoint x: 0, startPoint y: 0, endPoint x: 341, endPoint y: 578, distance: 671.1
click at [341, 578] on img at bounding box center [329, 583] width 140 height 140
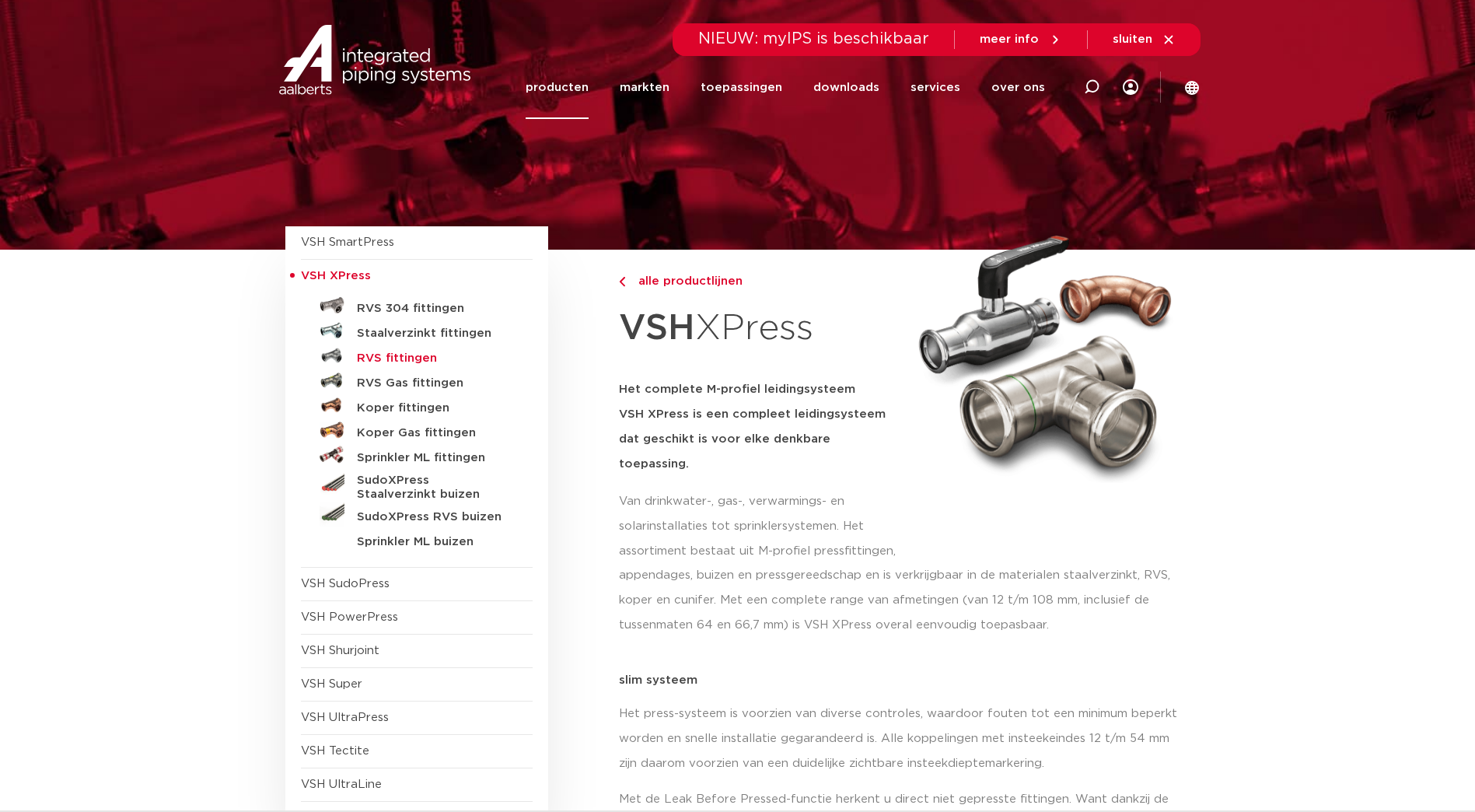
click at [409, 360] on h5 "RVS fittingen" at bounding box center [433, 358] width 154 height 14
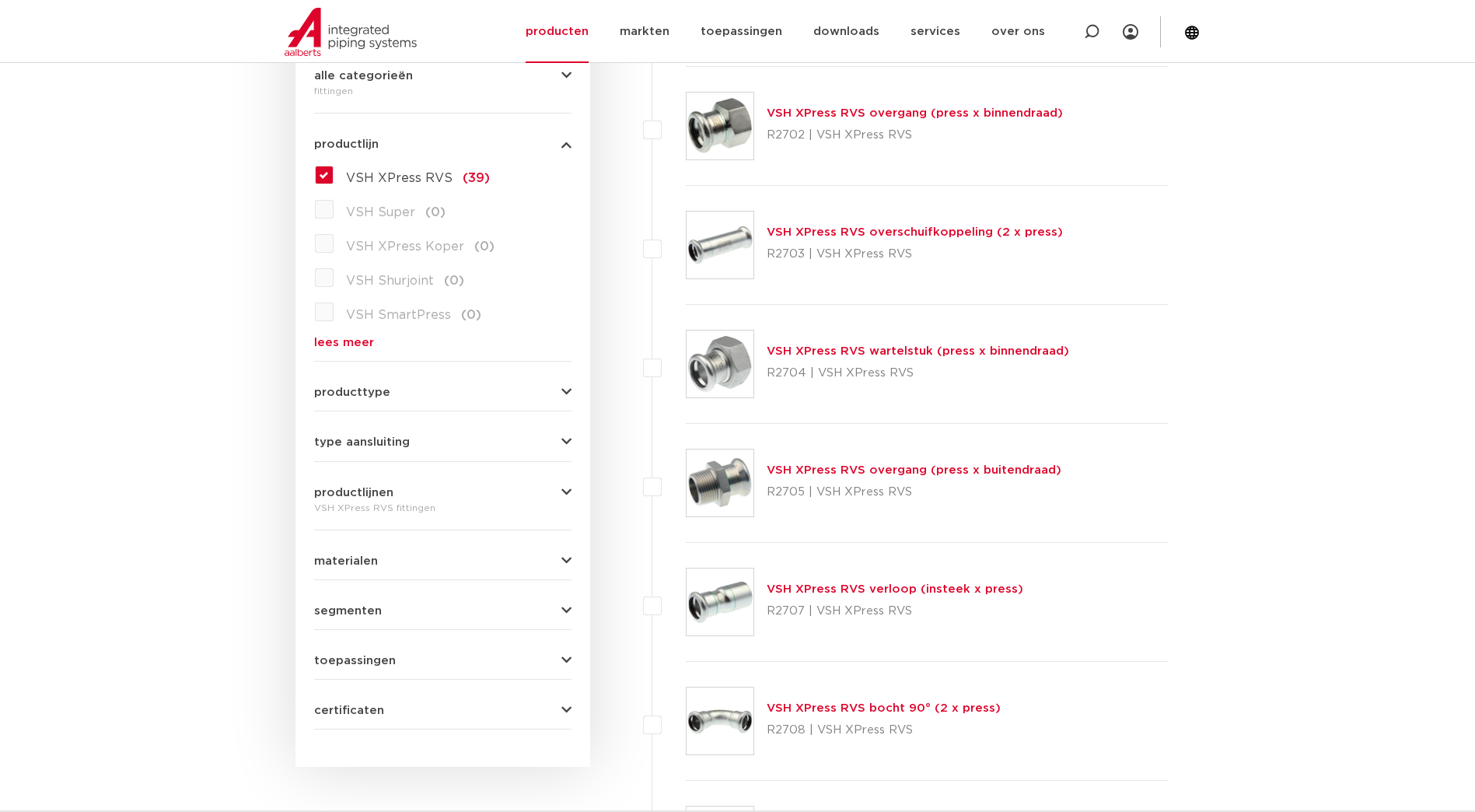
click at [969, 469] on link "VSH XPress RVS overgang (press x buitendraad)" at bounding box center [914, 470] width 295 height 11
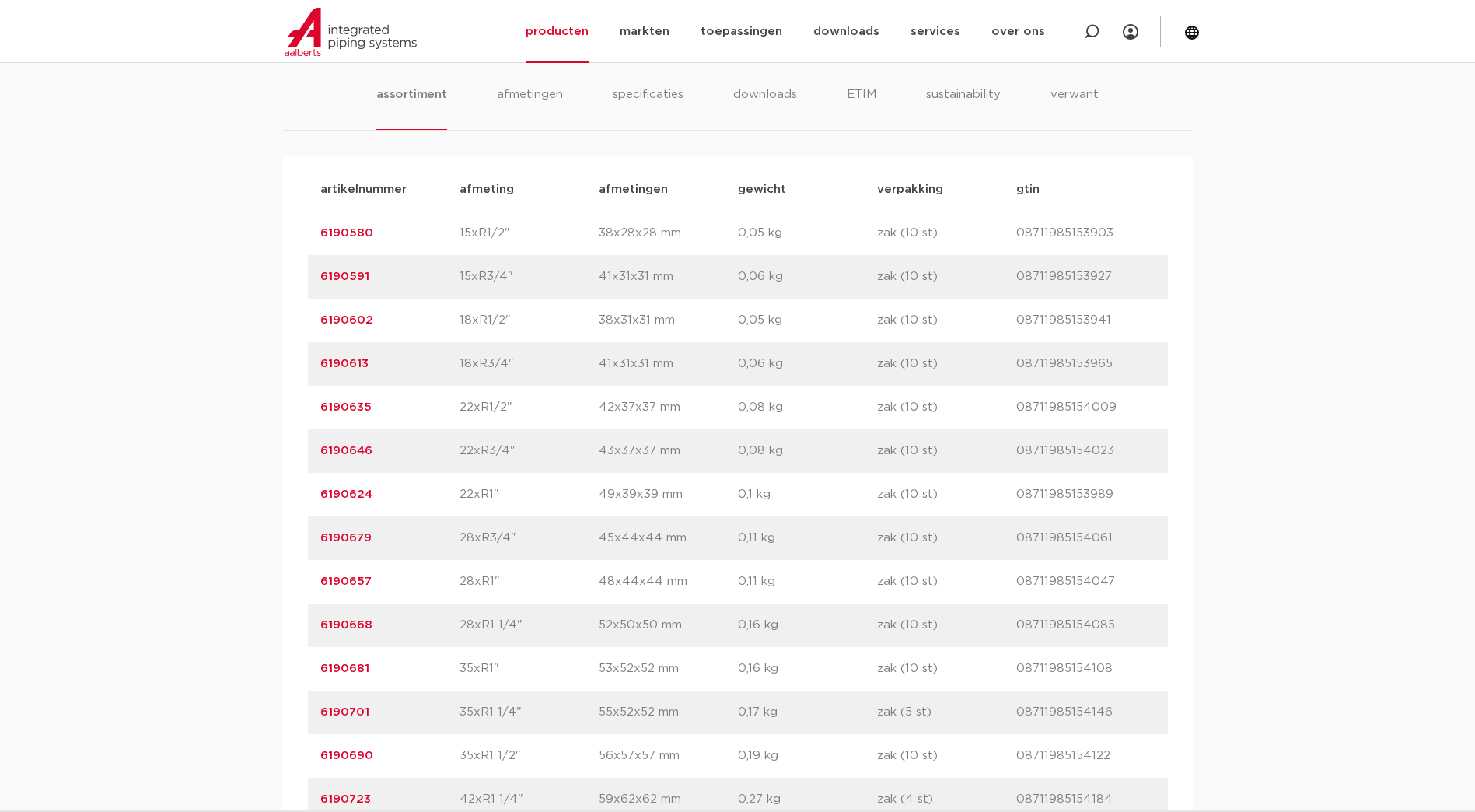
scroll to position [856, 0]
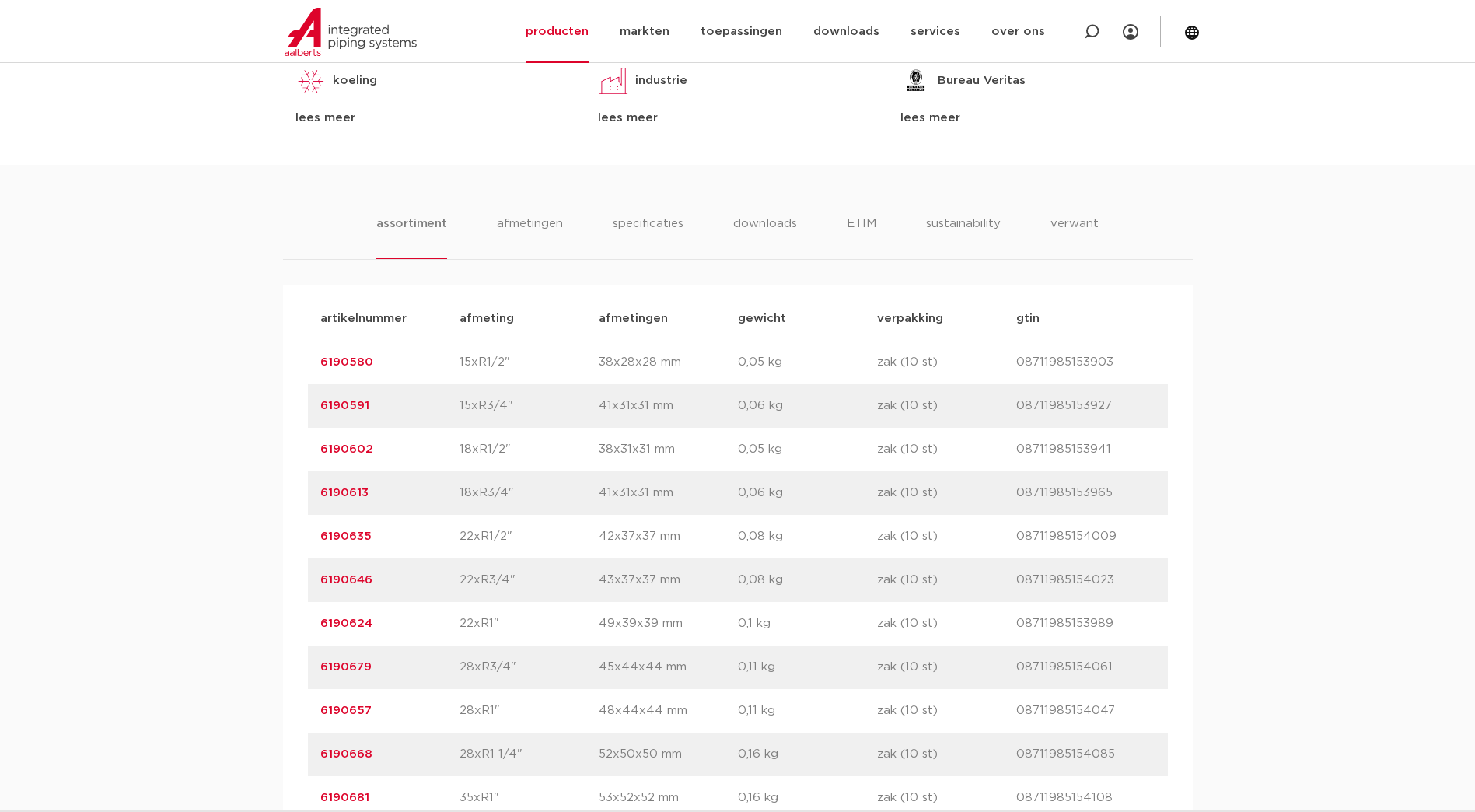
drag, startPoint x: 391, startPoint y: 362, endPoint x: 309, endPoint y: 362, distance: 82.0
click at [309, 362] on div "artikelnummer 6190580 afmeting 15xR1/2" afmetingen 38x28x28 mm gewicht 0,05 kg …" at bounding box center [738, 362] width 860 height 44
copy link "6190580"
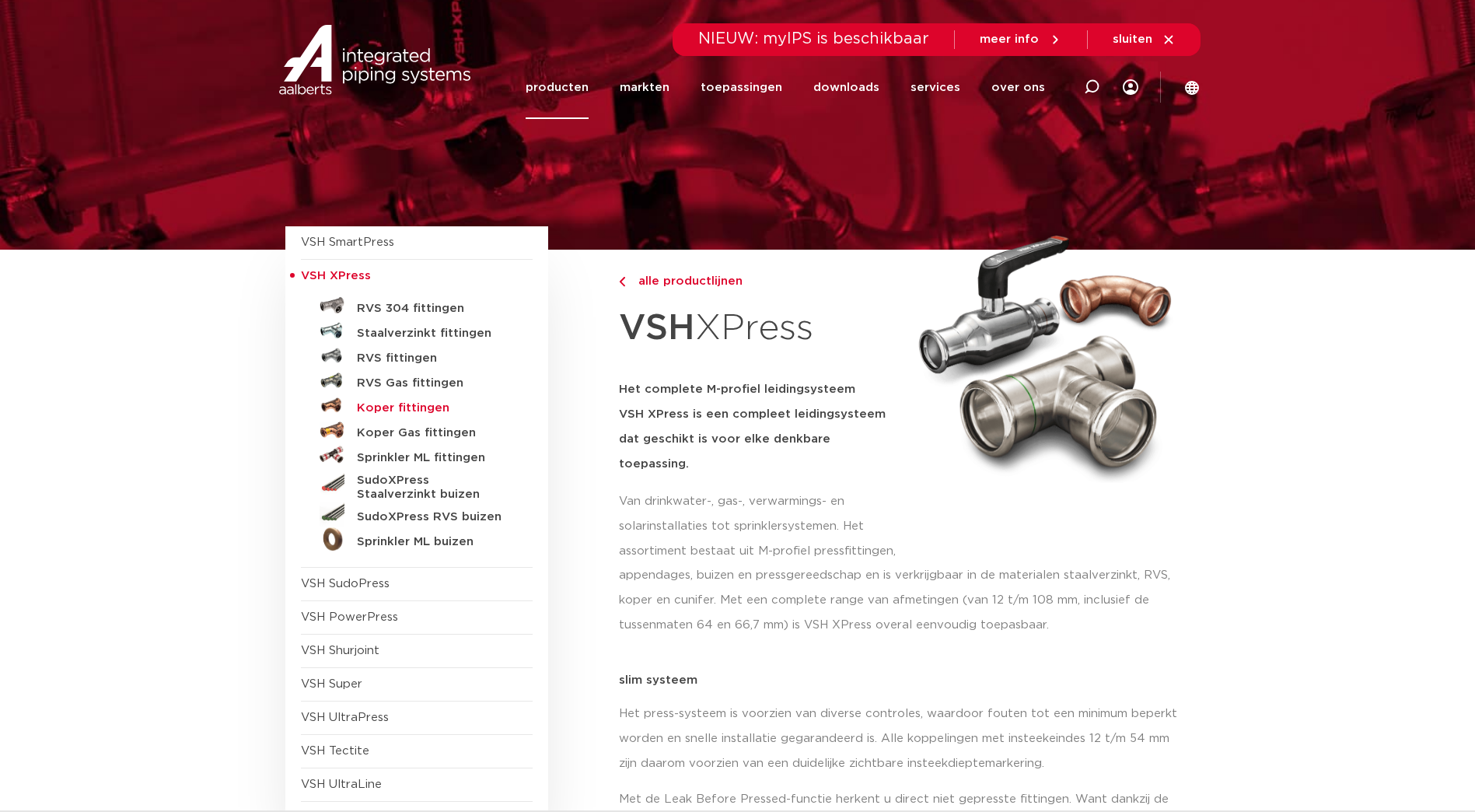
click at [412, 405] on h5 "Koper fittingen" at bounding box center [433, 408] width 154 height 14
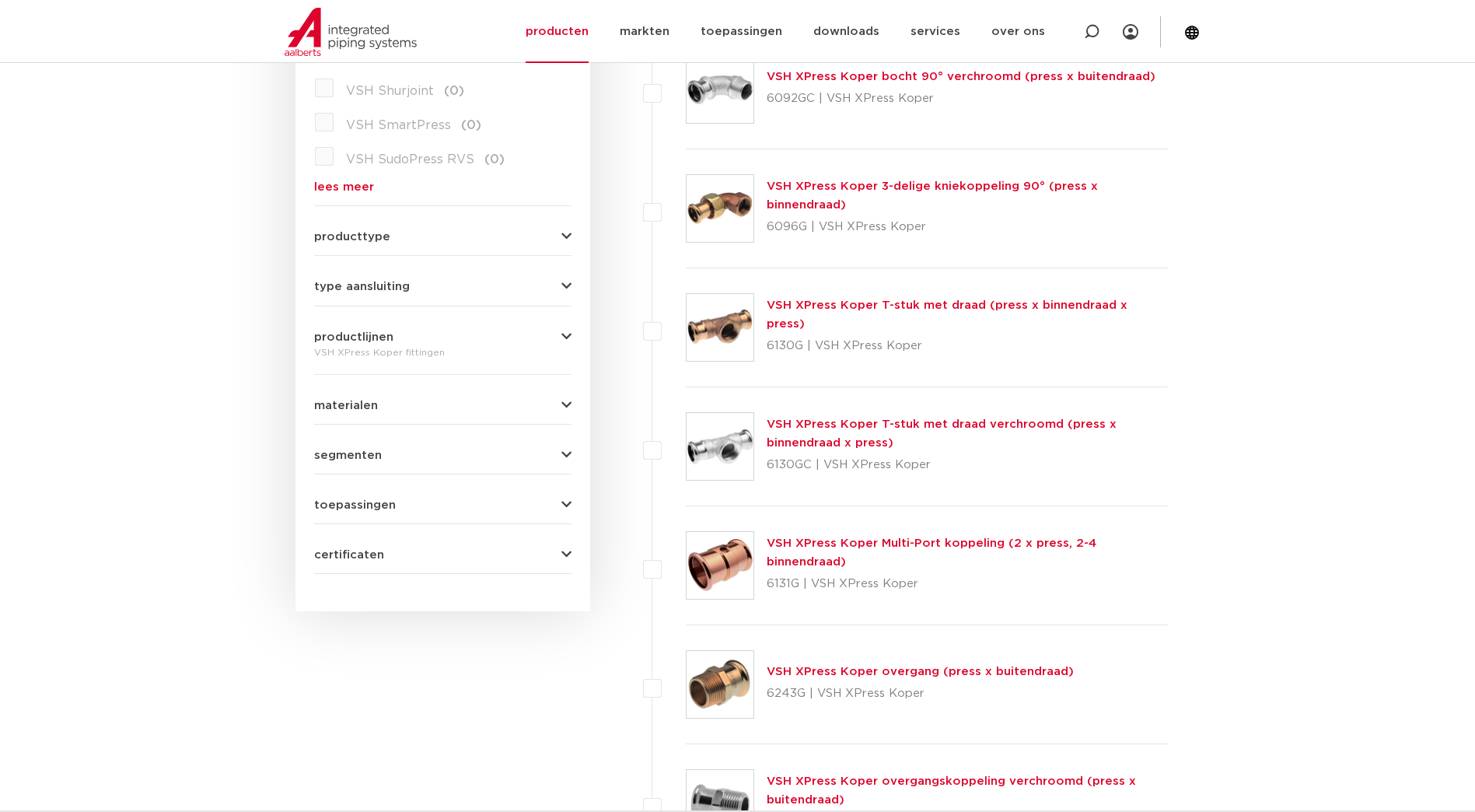
scroll to position [856, 0]
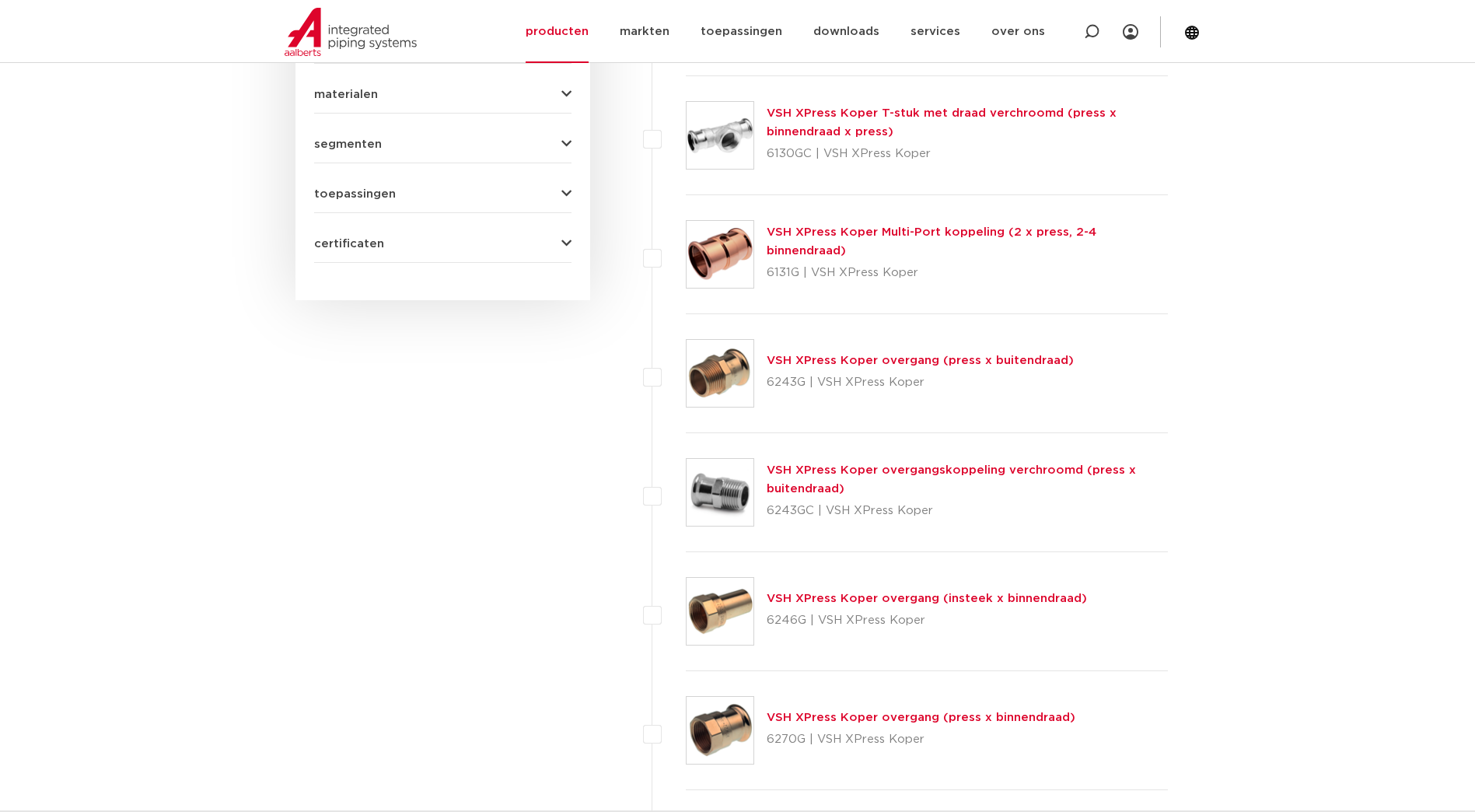
click at [876, 362] on link "VSH XPress Koper overgang (press x buitendraad)" at bounding box center [920, 360] width 307 height 11
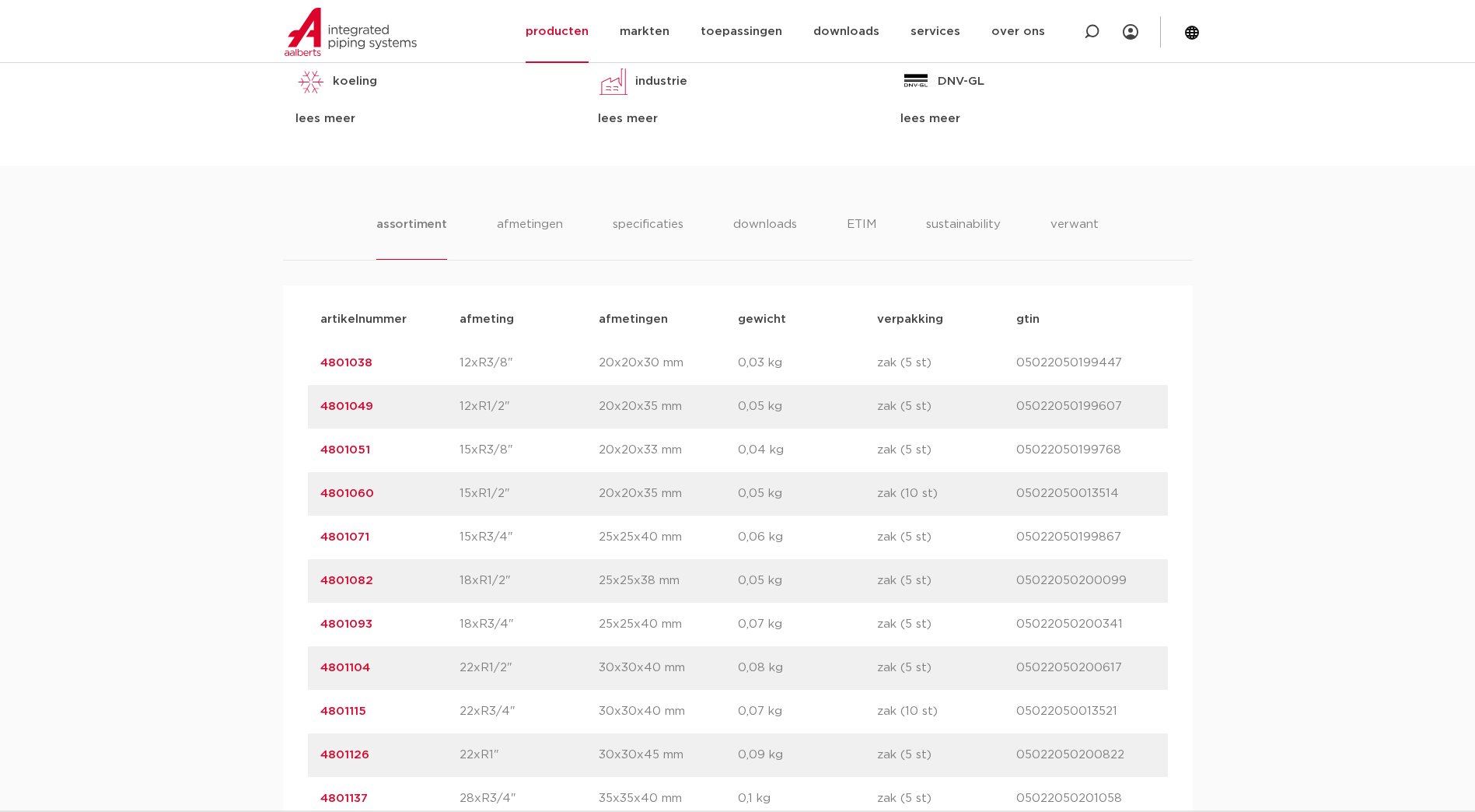
scroll to position [856, 0]
drag, startPoint x: 386, startPoint y: 494, endPoint x: 319, endPoint y: 494, distance: 67.0
click at [319, 494] on div "artikelnummer 4801060 afmeting 15xR1/2" afmetingen 20x20x35 mm gewicht 0,05 kg …" at bounding box center [738, 493] width 860 height 44
copy link "4801060"
